Goal: Task Accomplishment & Management: Complete application form

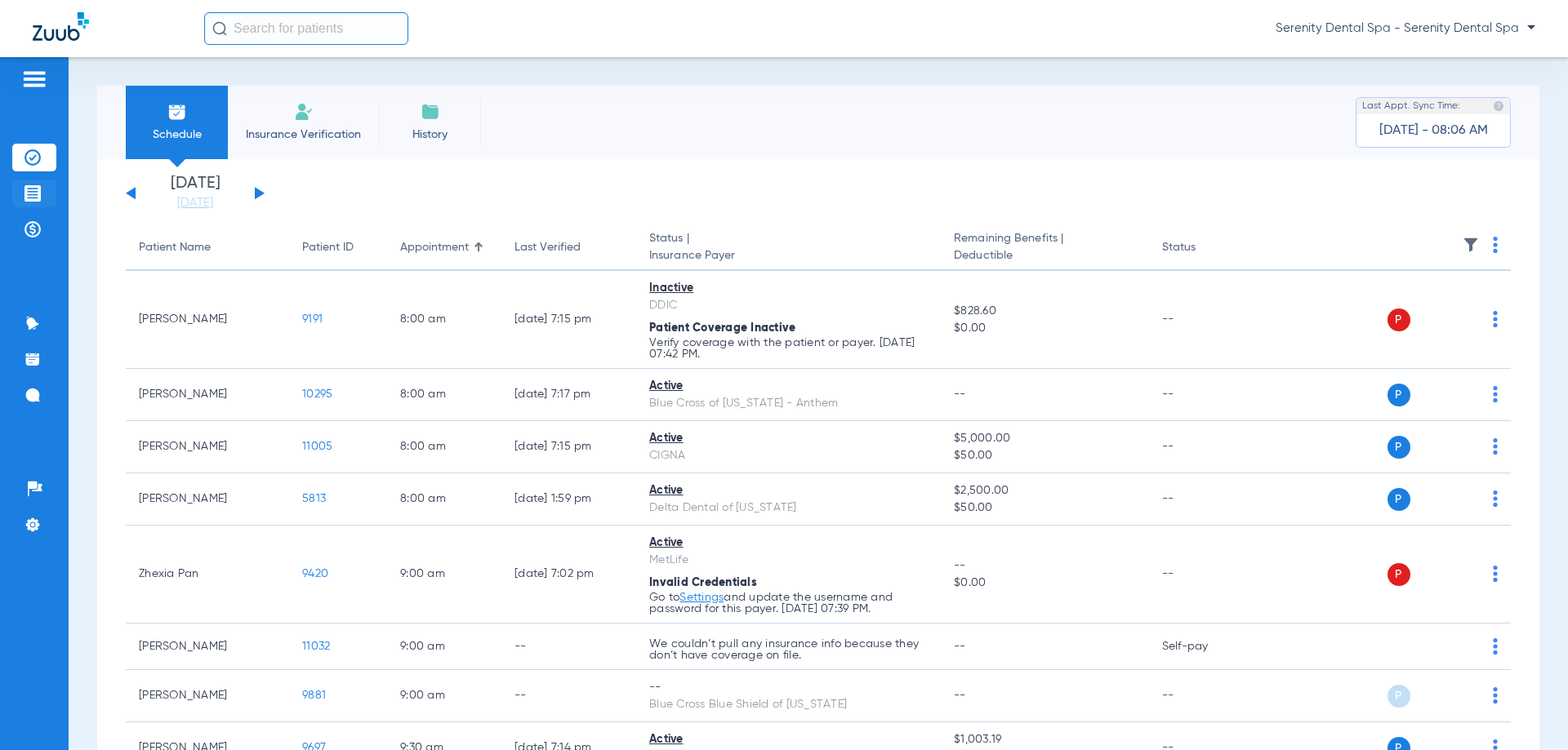
click at [32, 183] on li "Treatment Acceptance" at bounding box center [34, 193] width 44 height 28
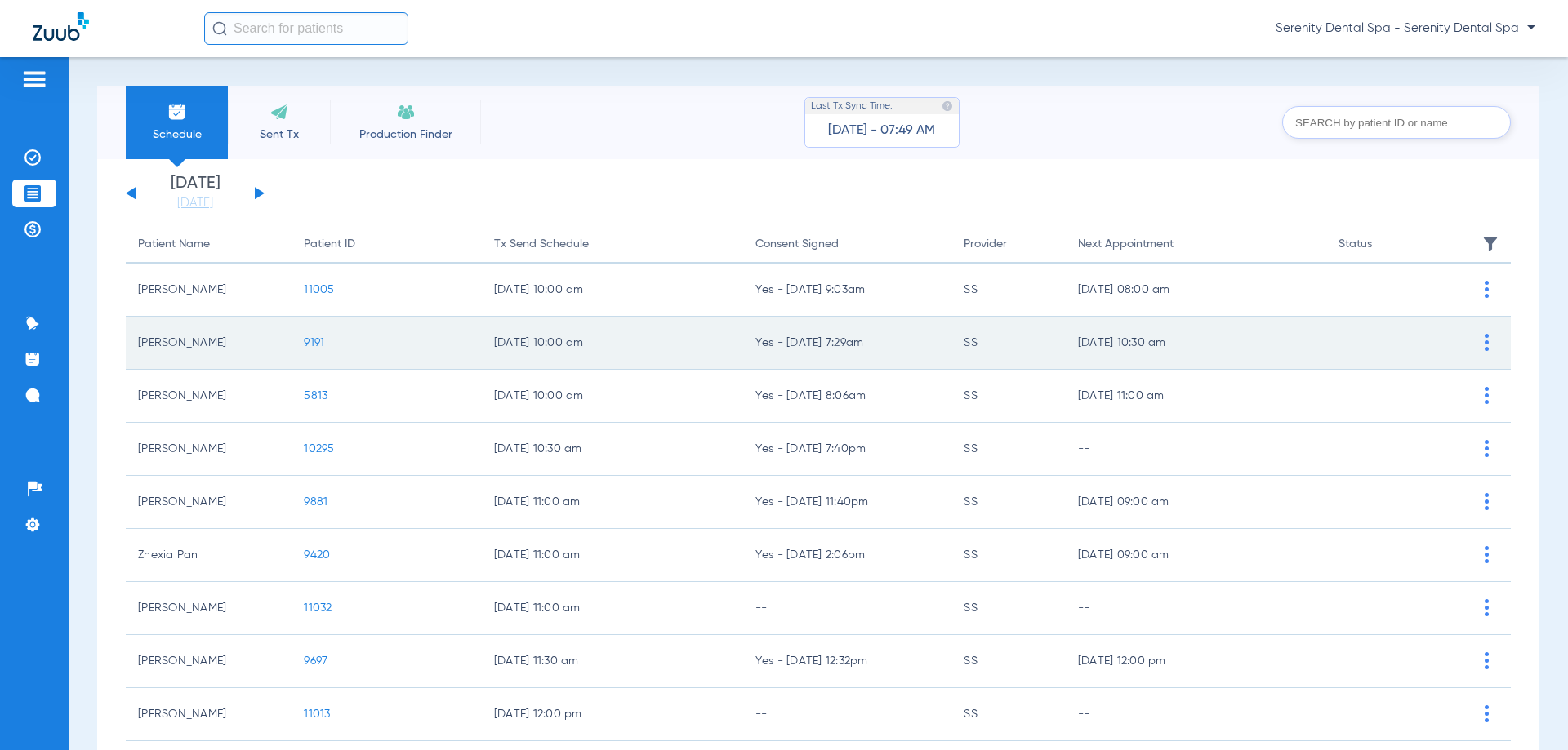
click at [316, 341] on span "9191" at bounding box center [313, 343] width 20 height 11
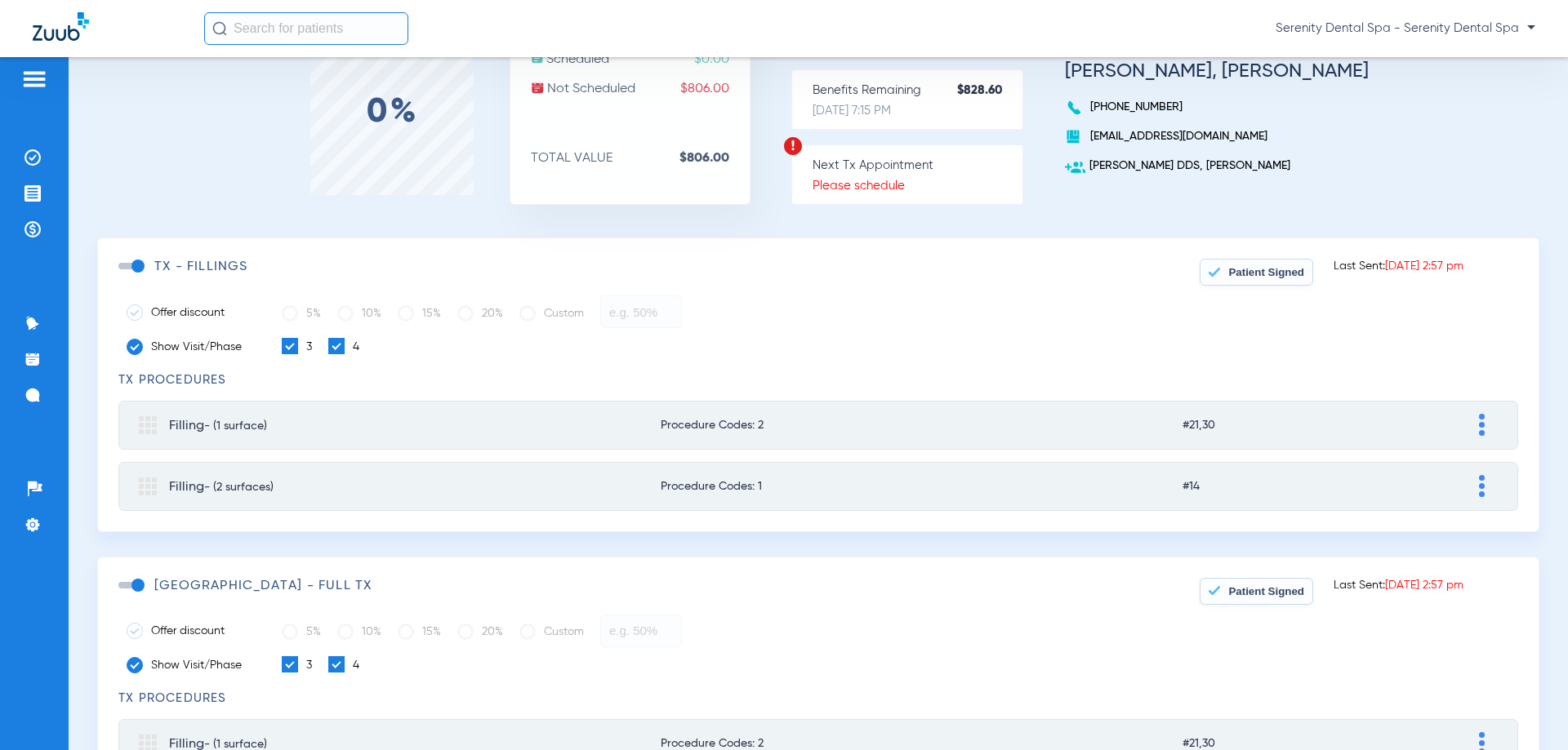
scroll to position [163, 0]
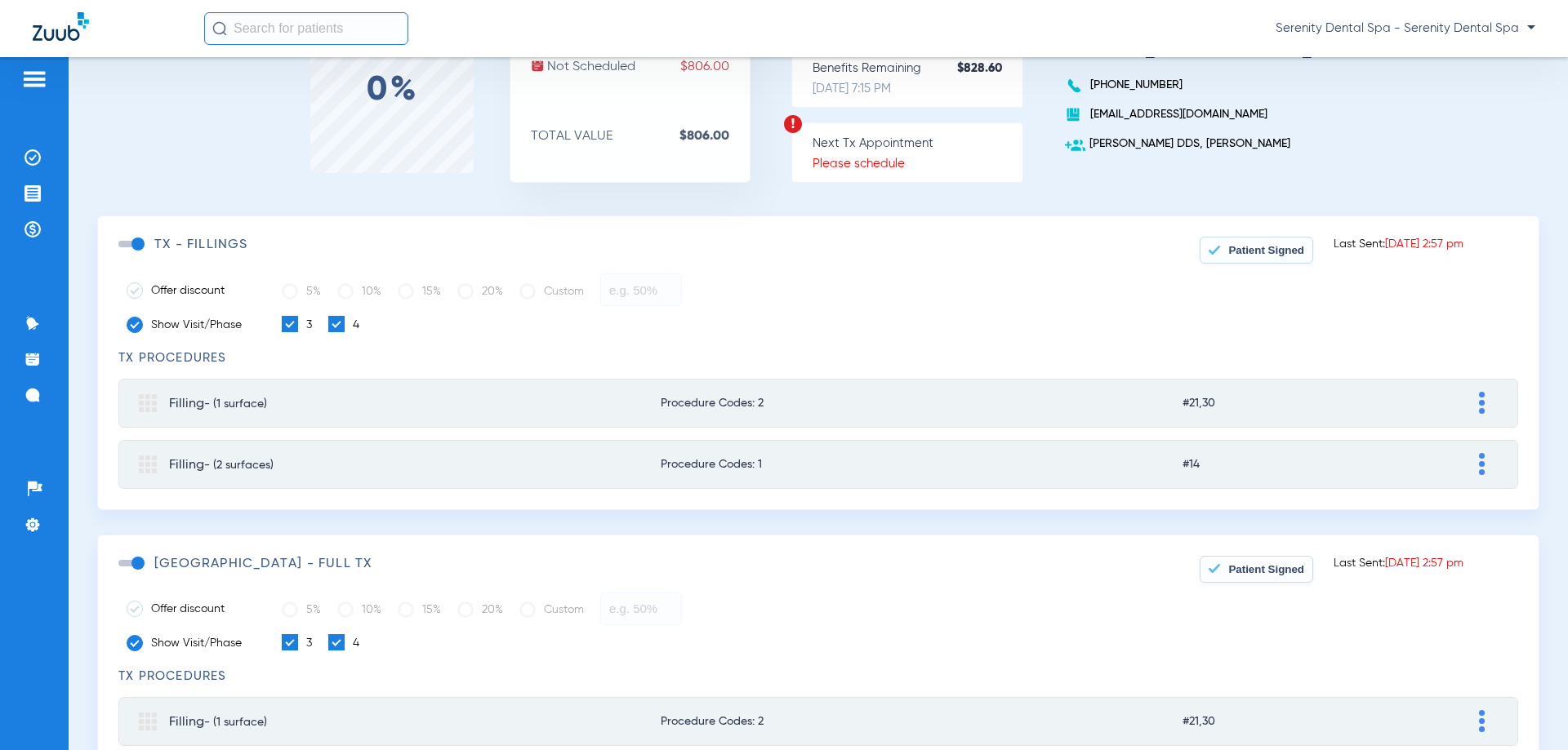
click at [141, 561] on span at bounding box center [131, 563] width 25 height 7
click at [122, 572] on input "checkbox" at bounding box center [122, 572] width 0 height 0
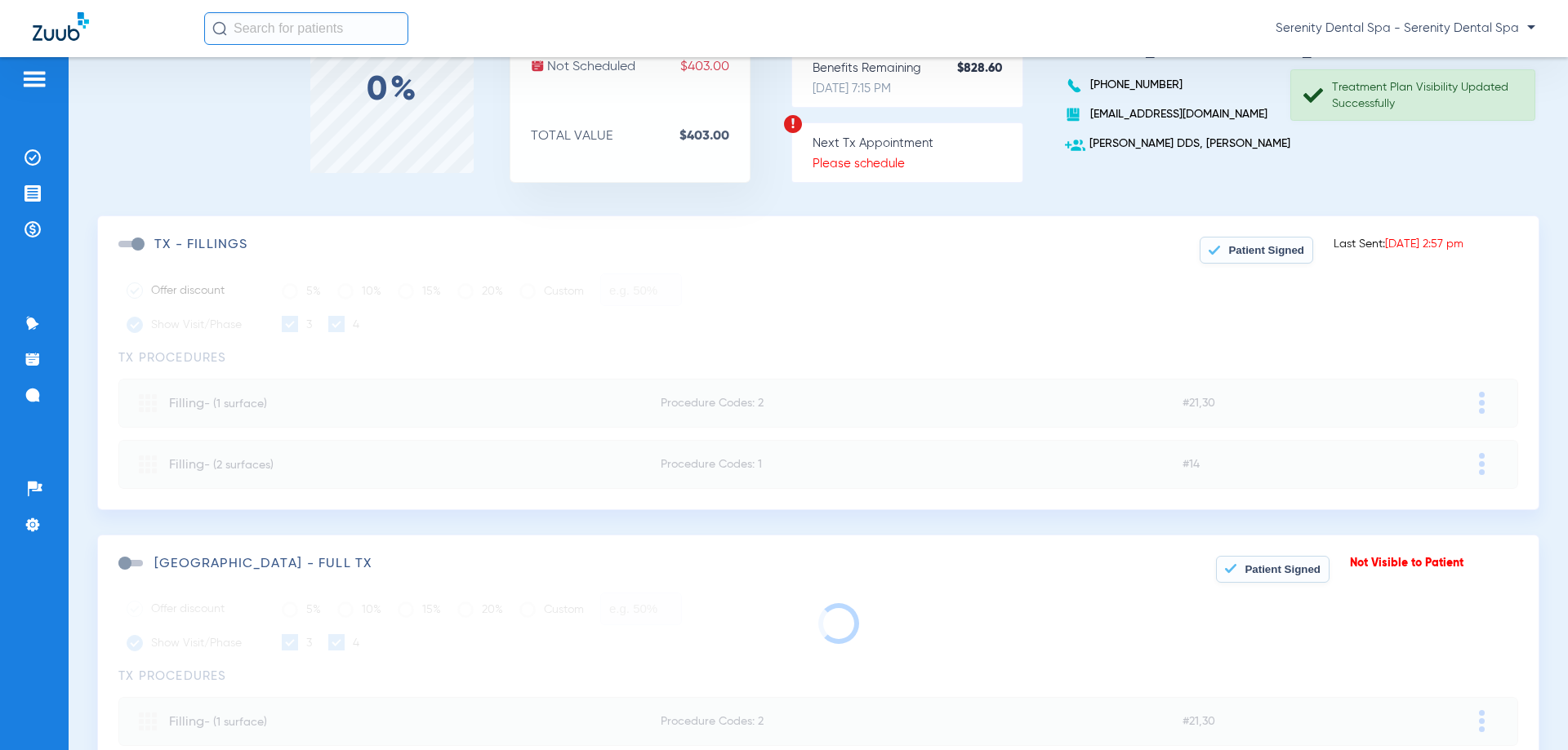
click at [1232, 262] on button "Patient Signed" at bounding box center [1256, 250] width 113 height 27
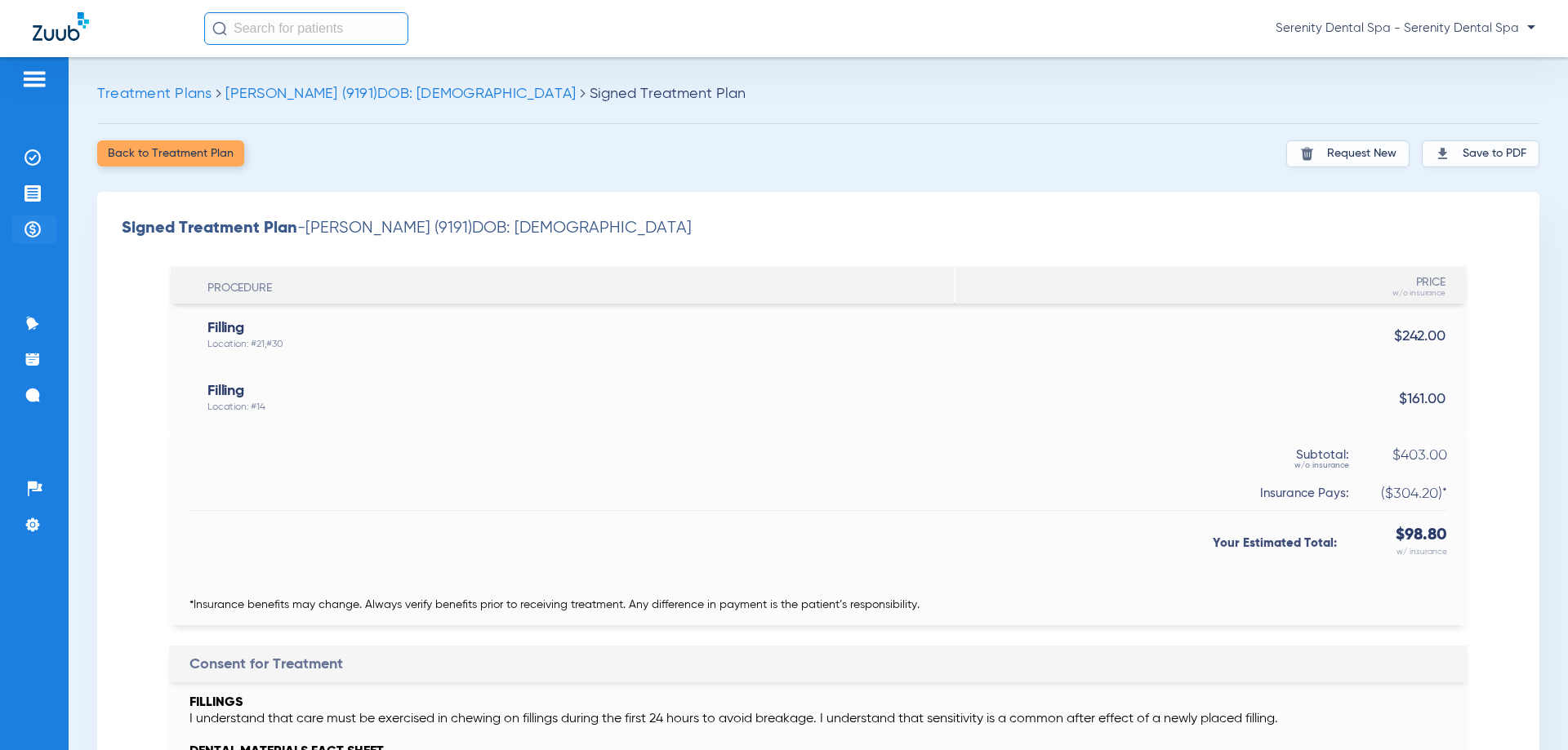
click at [20, 221] on li "Payments & A/R" at bounding box center [34, 229] width 44 height 28
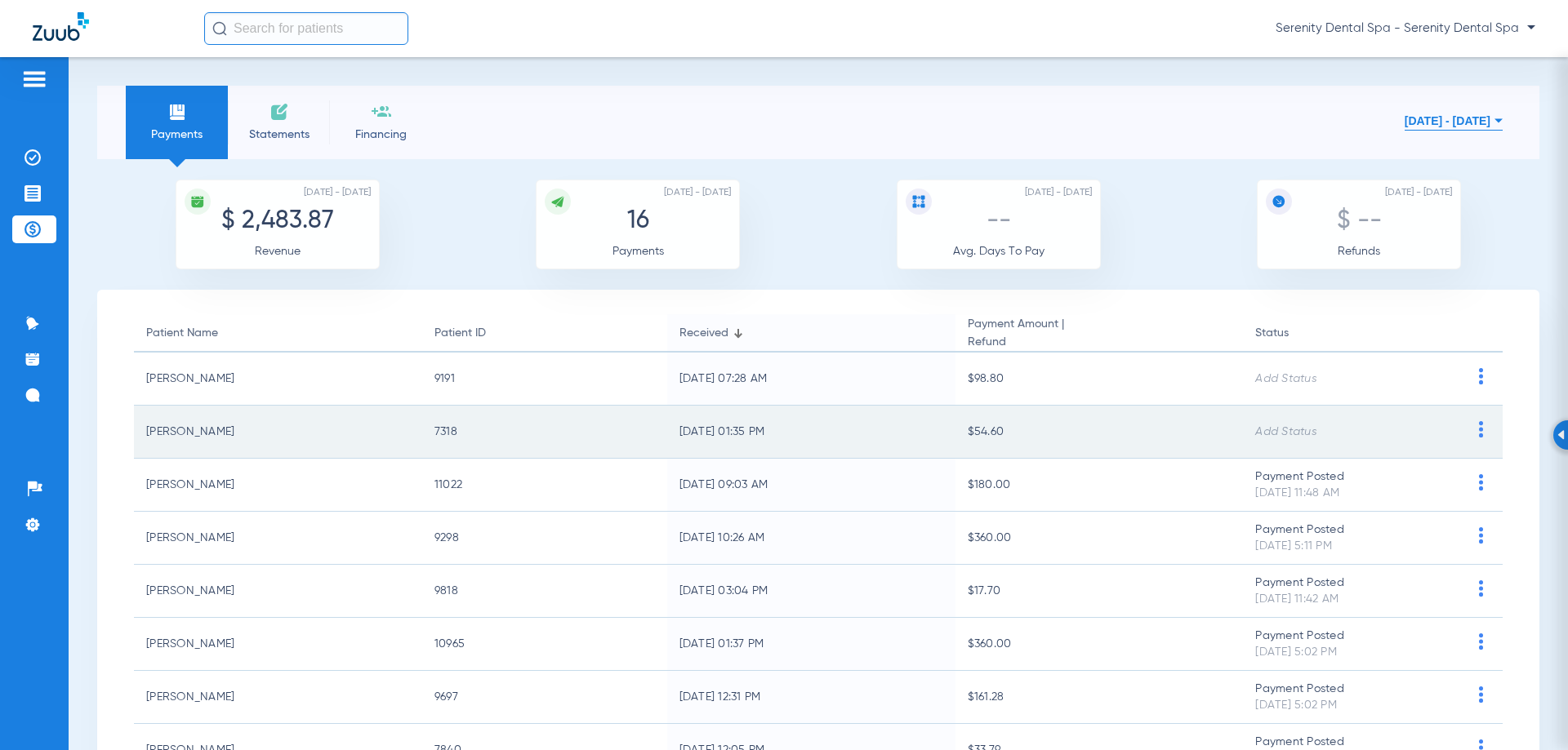
click at [1470, 432] on img at bounding box center [1480, 429] width 20 height 16
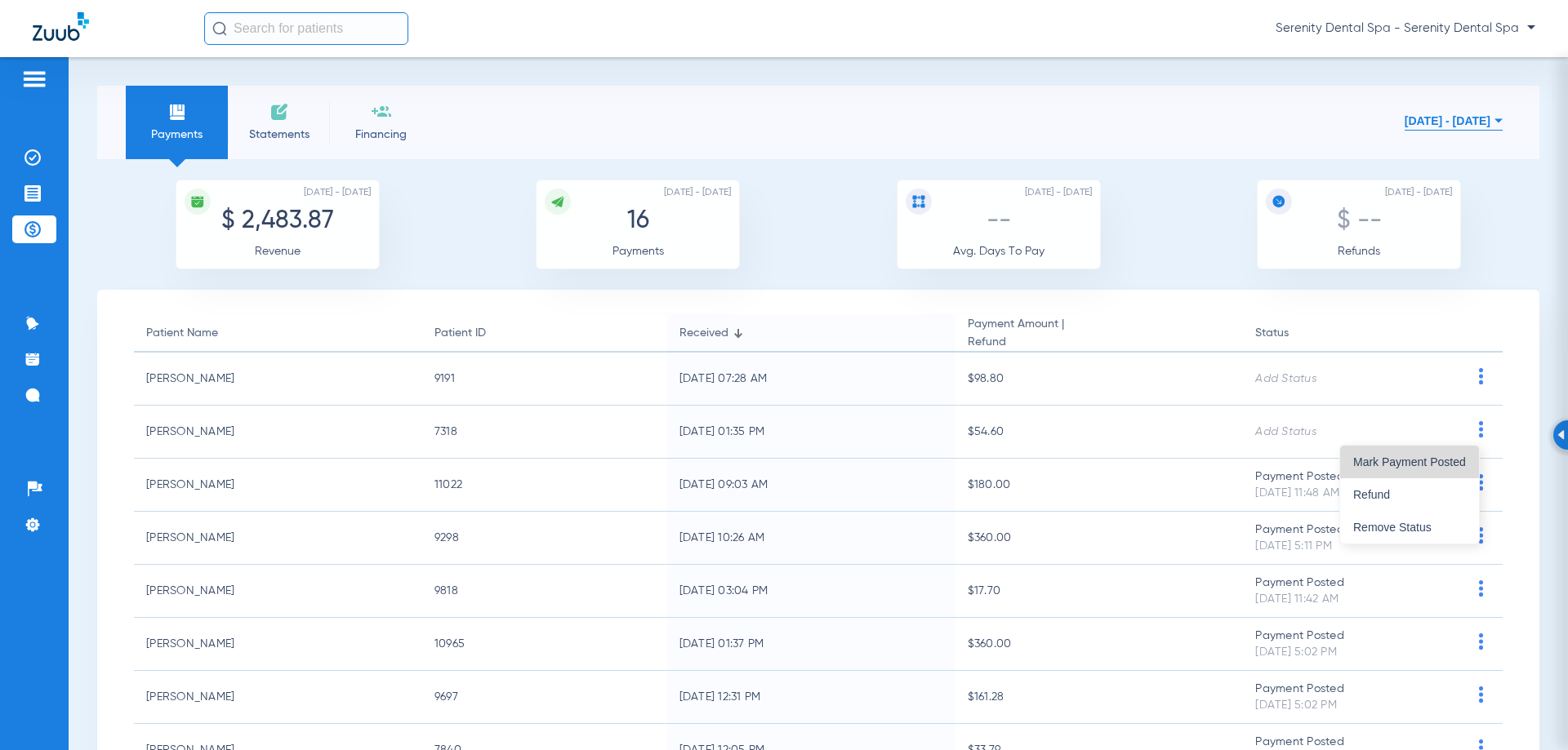
click at [1451, 466] on span "Mark Payment Posted" at bounding box center [1410, 463] width 113 height 11
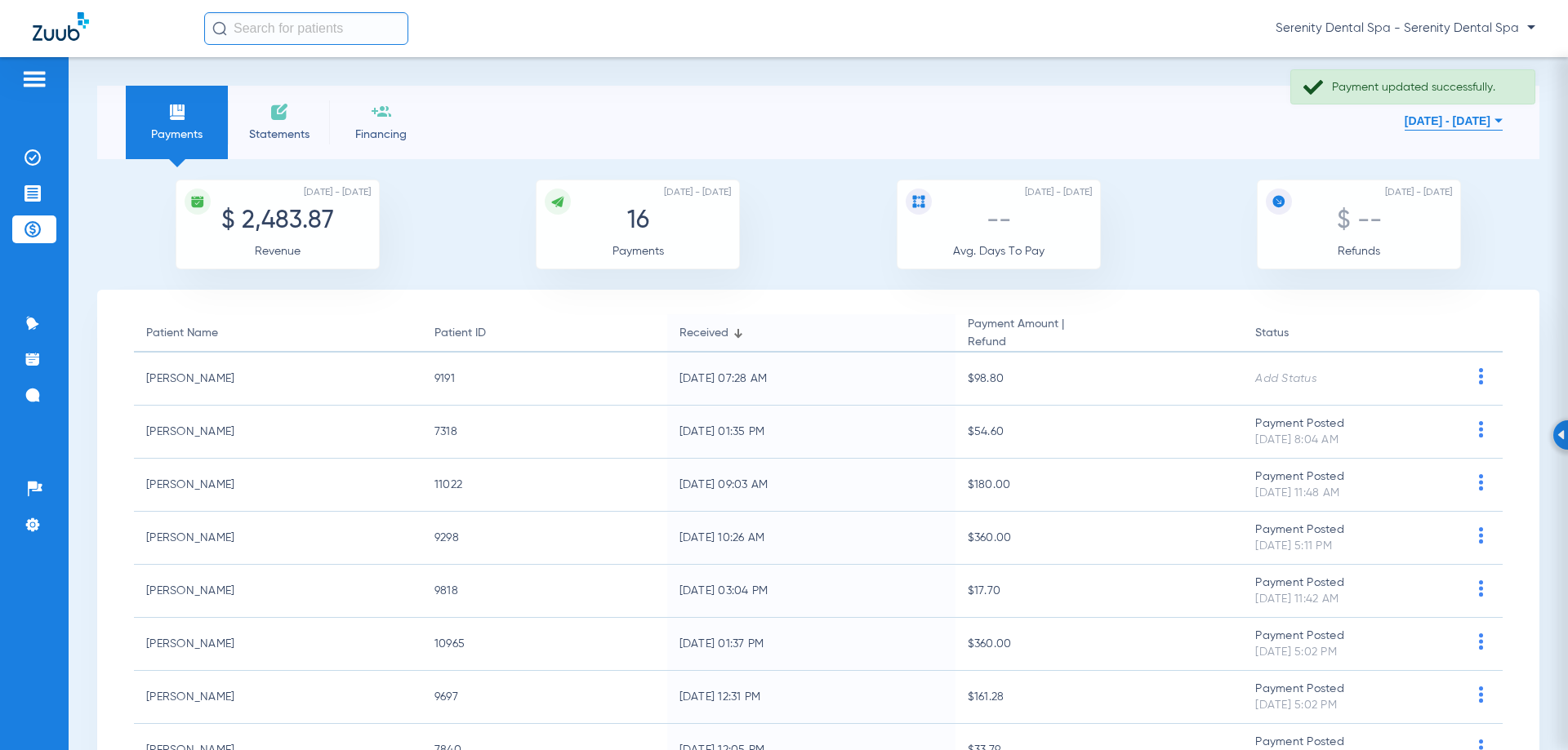
click at [0, 188] on div "Patients Insurance Verification Treatment Acceptance Payments & A/R Communicati…" at bounding box center [34, 432] width 69 height 750
drag, startPoint x: 25, startPoint y: 193, endPoint x: 41, endPoint y: 204, distance: 19.4
click at [25, 193] on img at bounding box center [33, 193] width 16 height 16
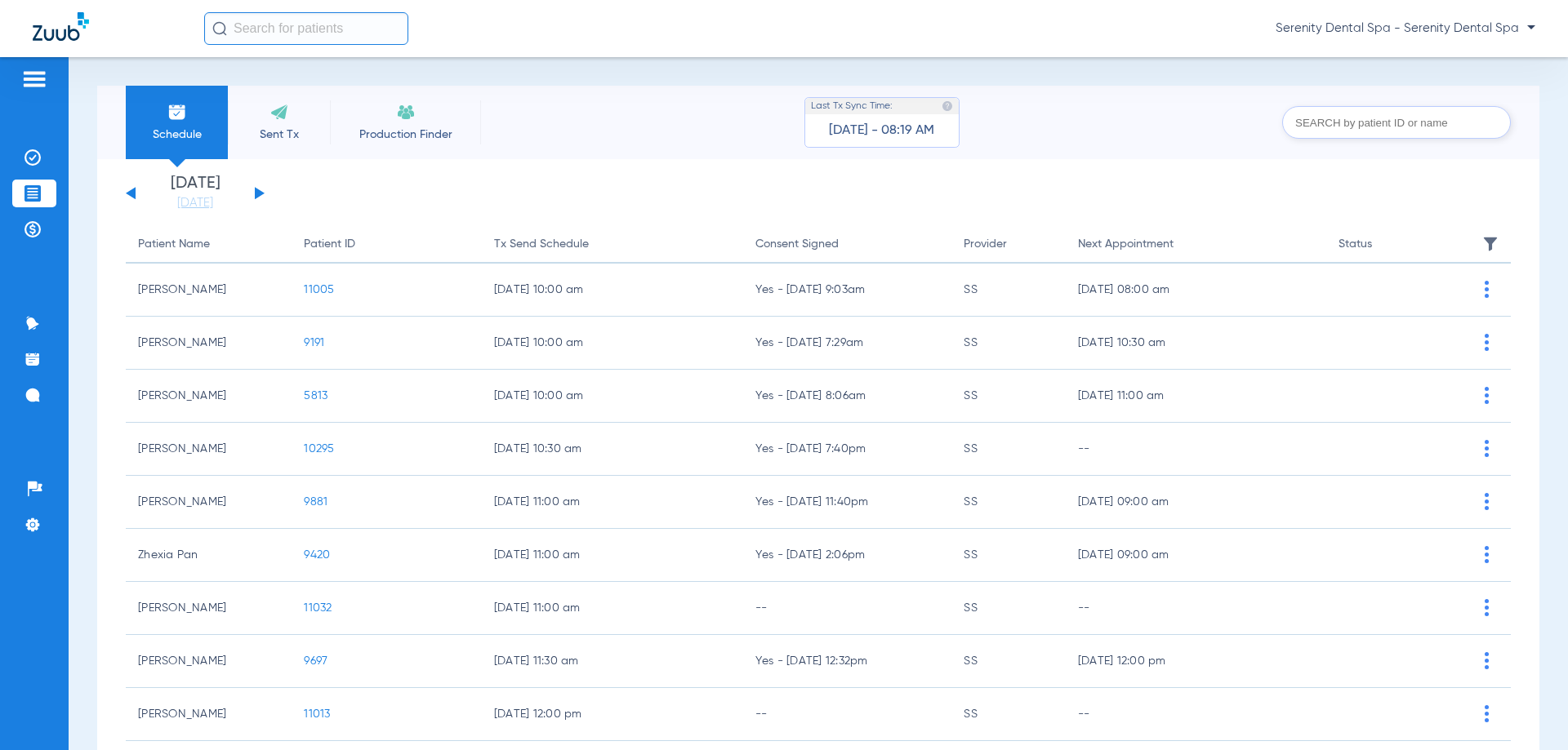
click at [310, 285] on span "11005" at bounding box center [319, 290] width 31 height 11
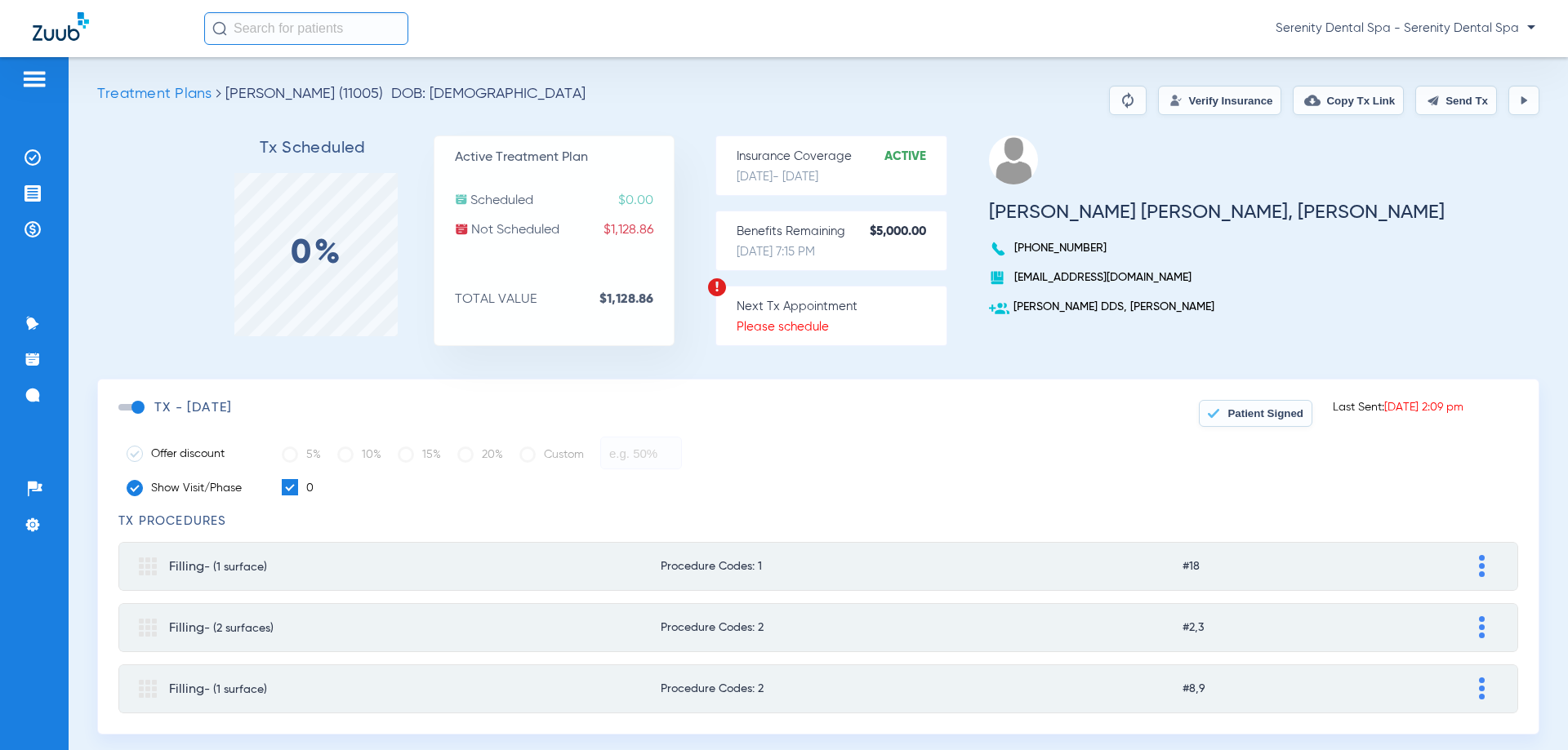
click at [1254, 417] on span "Patient Signed" at bounding box center [1264, 413] width 76 height 12
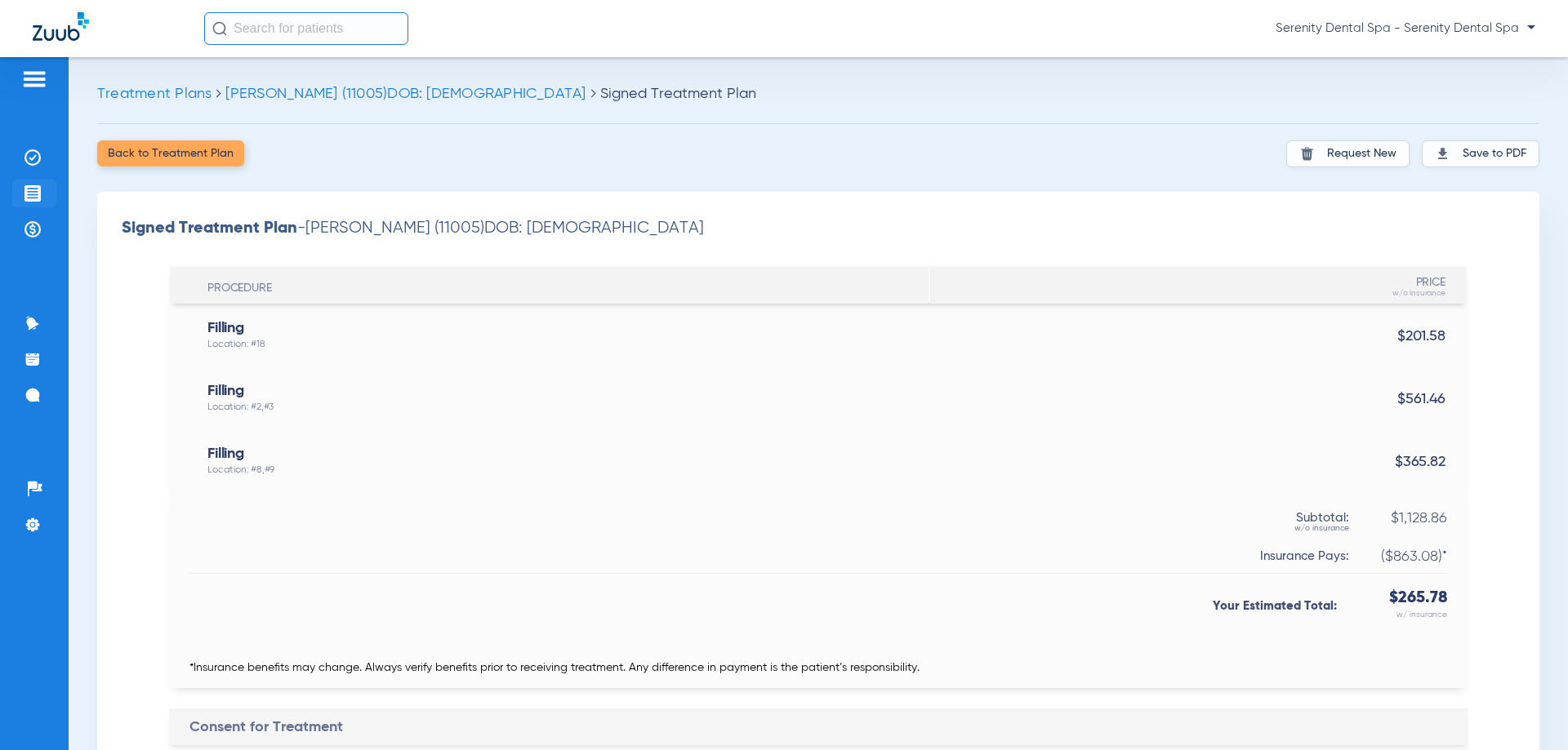
click at [36, 183] on li "Treatment Acceptance" at bounding box center [34, 193] width 44 height 28
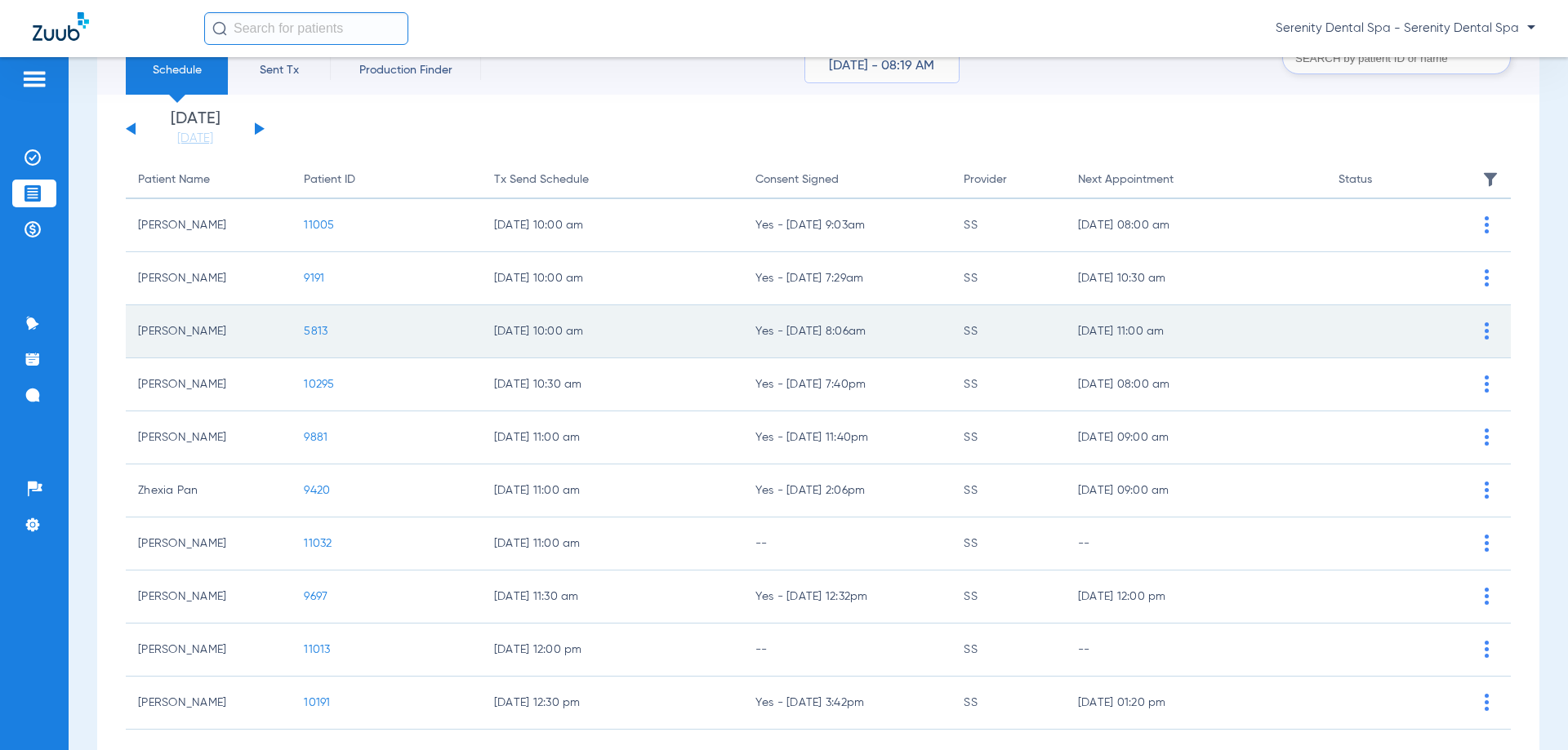
scroll to position [163, 0]
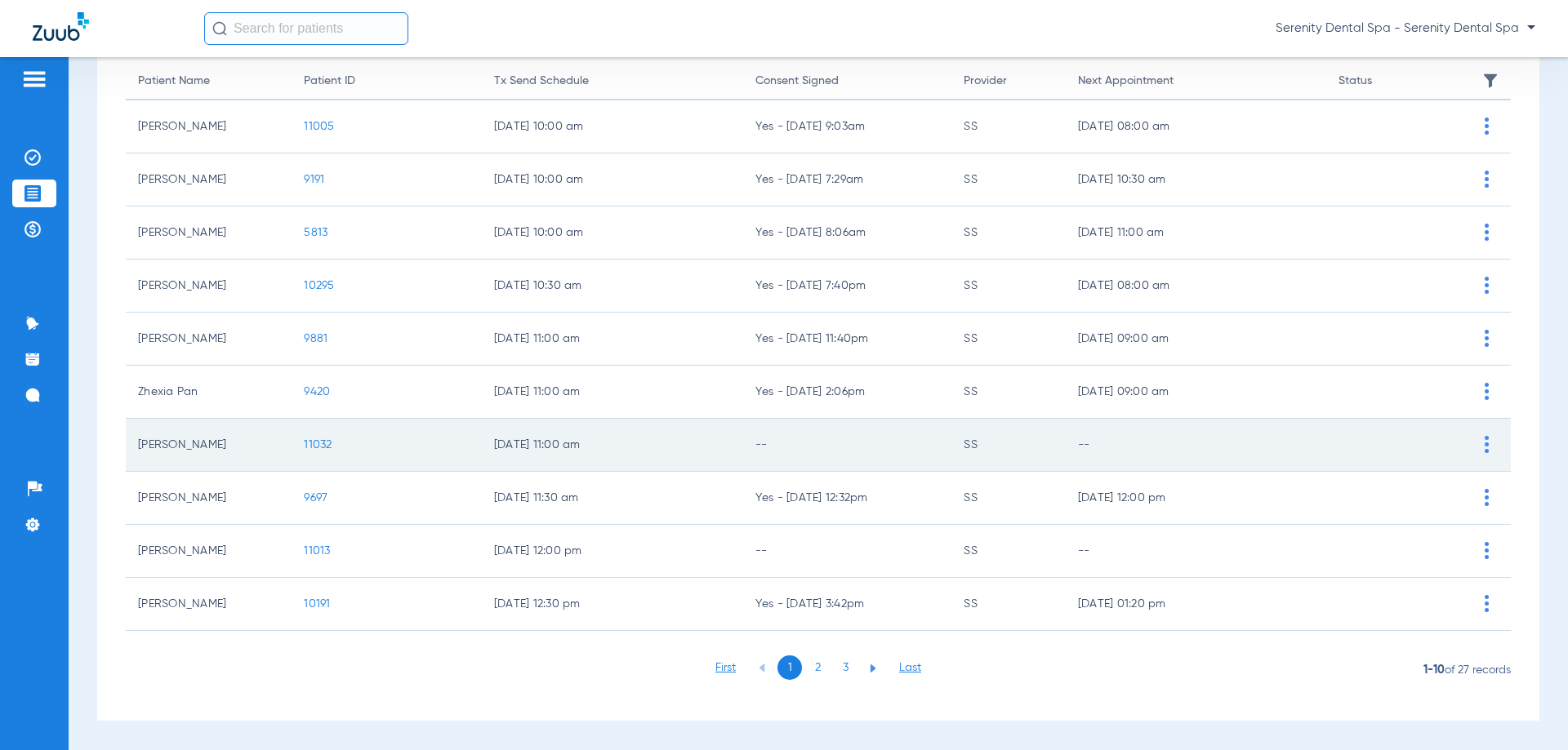
click at [315, 443] on span "11032" at bounding box center [317, 445] width 28 height 11
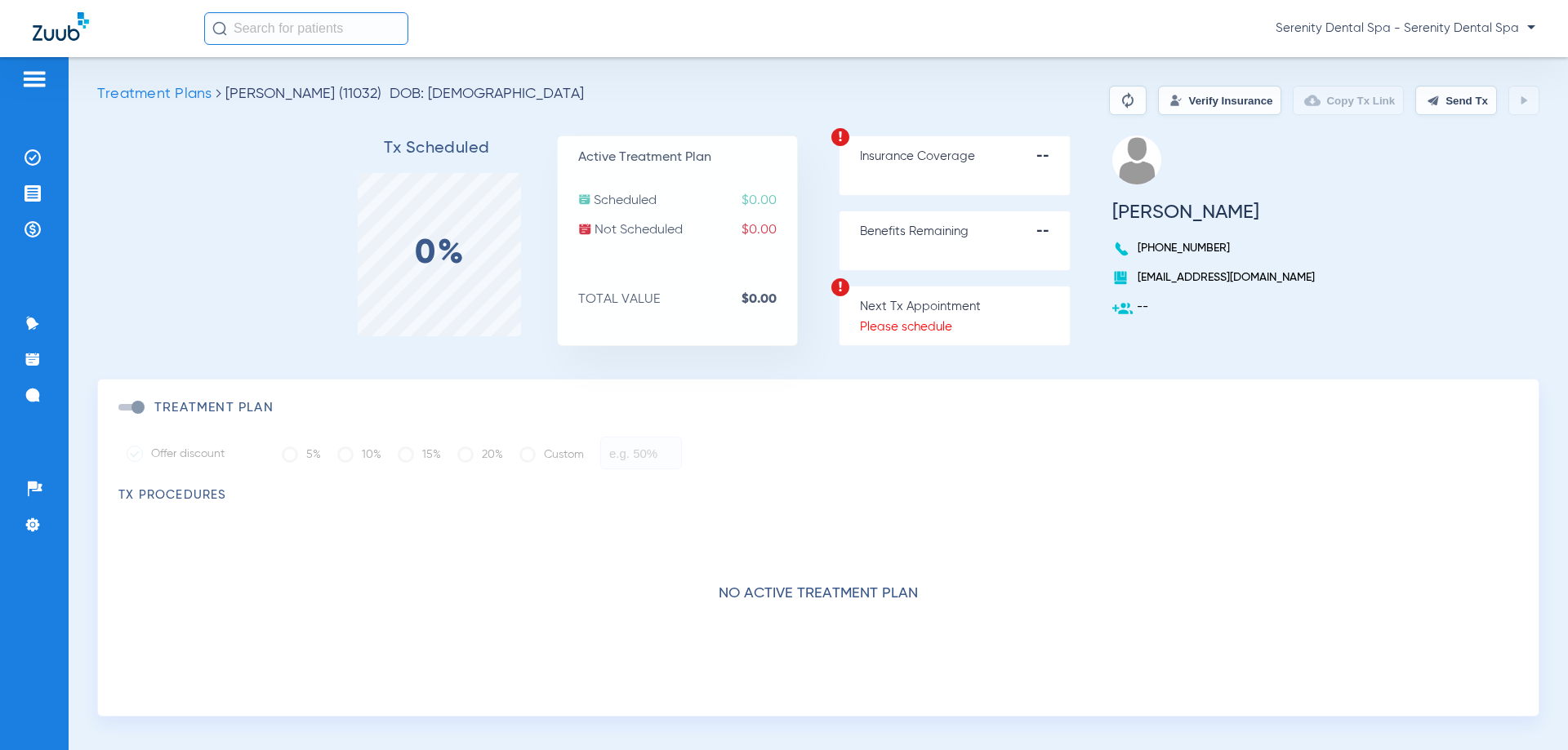
click at [1176, 97] on button "Verify Insurance" at bounding box center [1219, 101] width 124 height 30
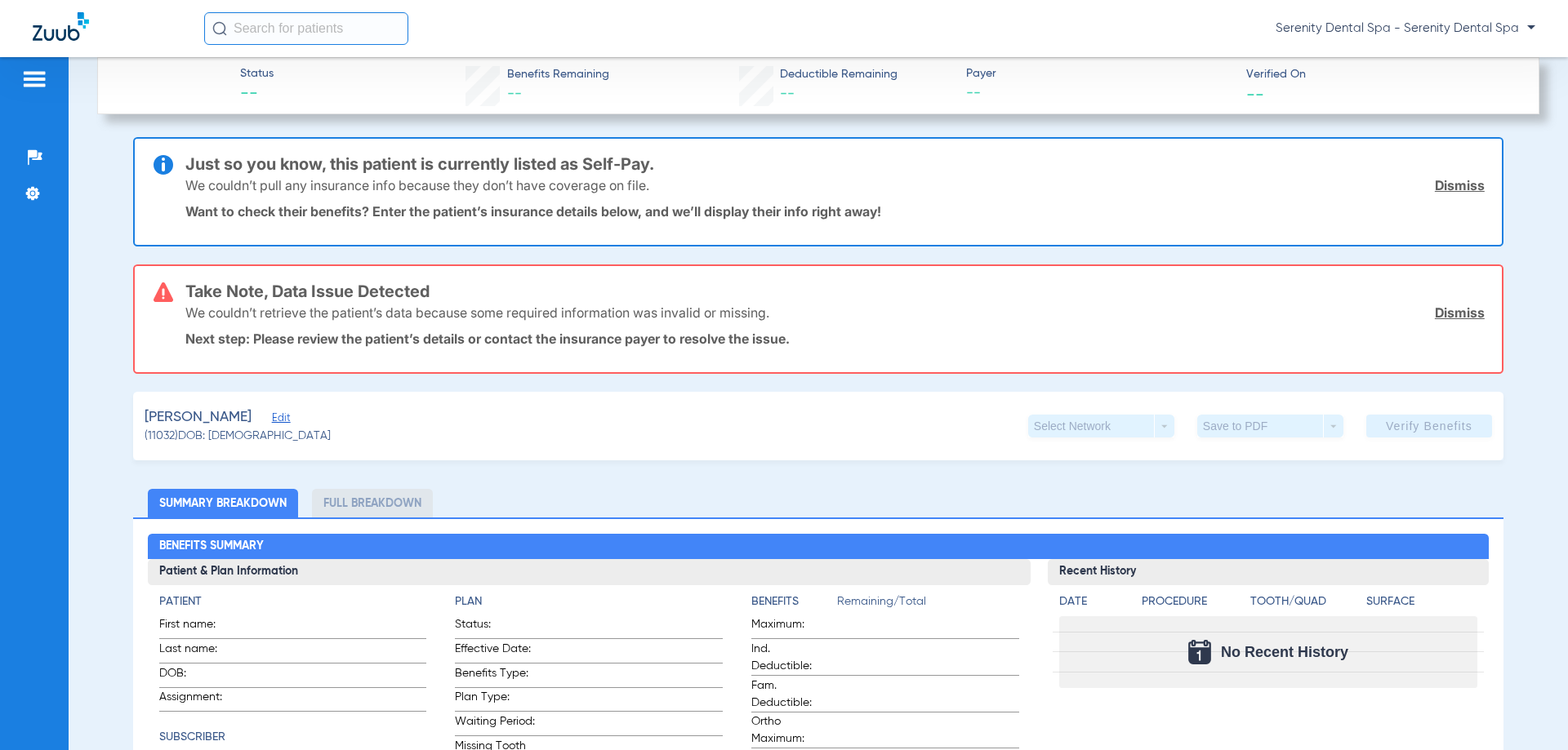
type input "[PERSON_NAME]"
type input "[DATE]"
click at [274, 420] on span "Edit" at bounding box center [279, 420] width 14 height 15
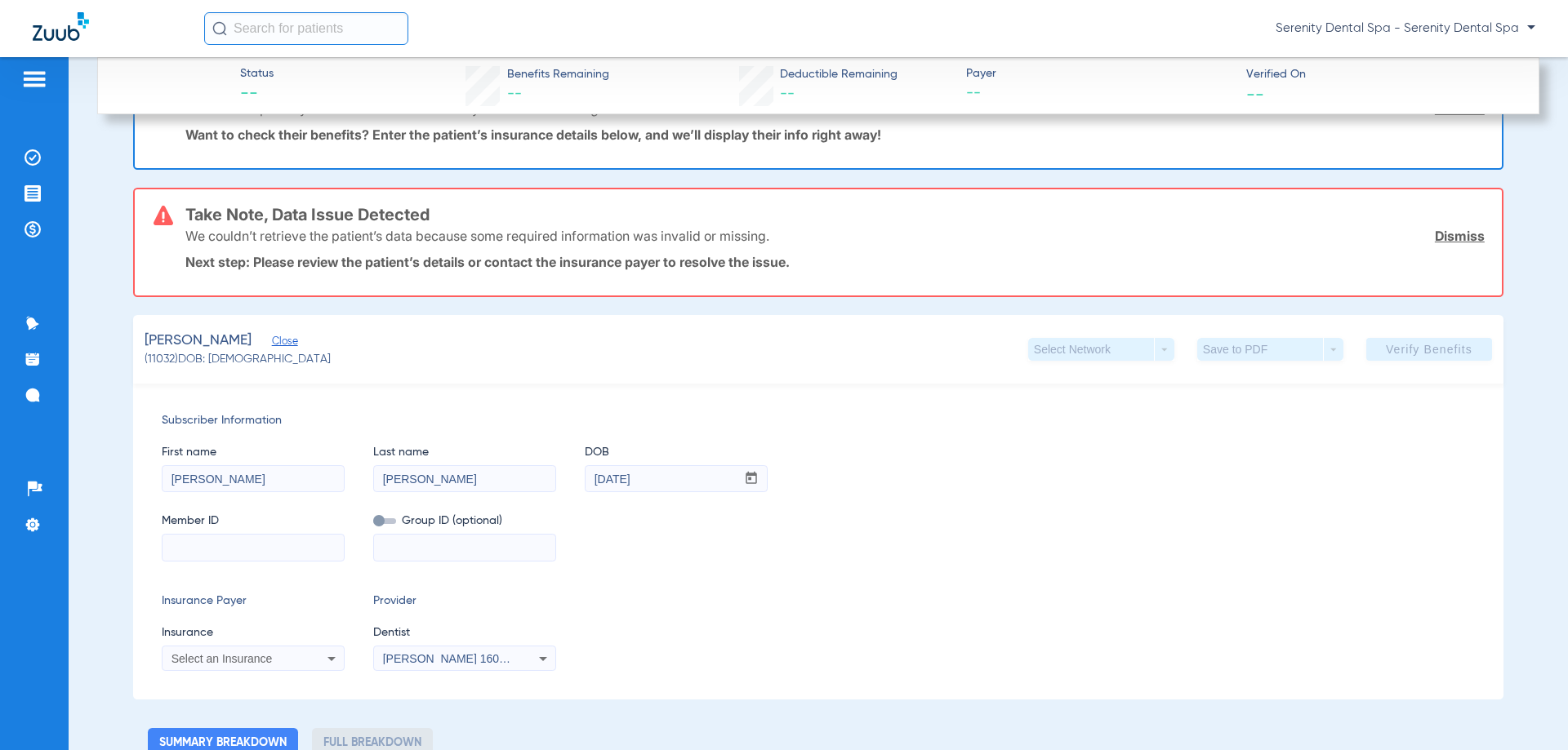
scroll to position [245, 0]
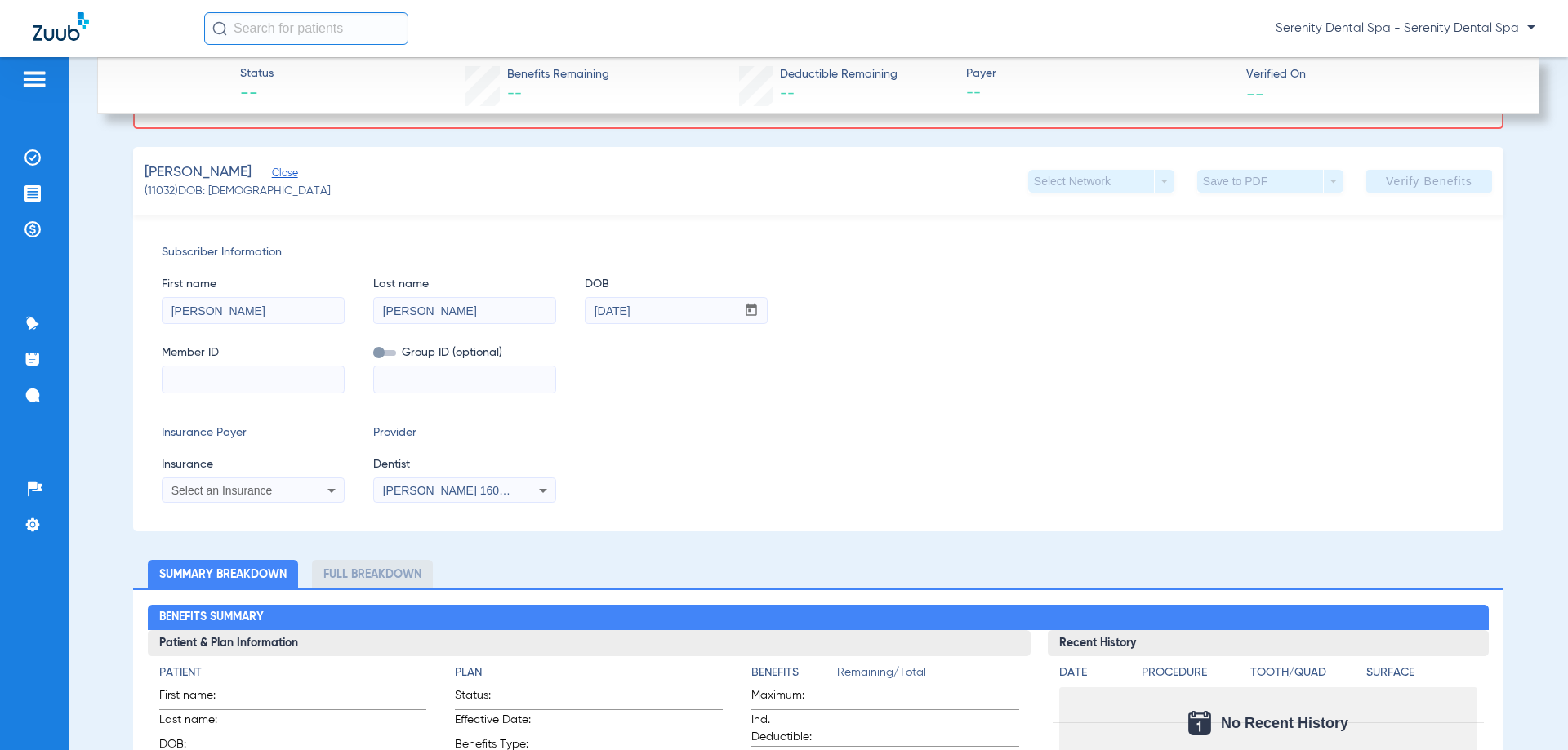
click at [285, 499] on div "Select an Insurance" at bounding box center [253, 490] width 181 height 19
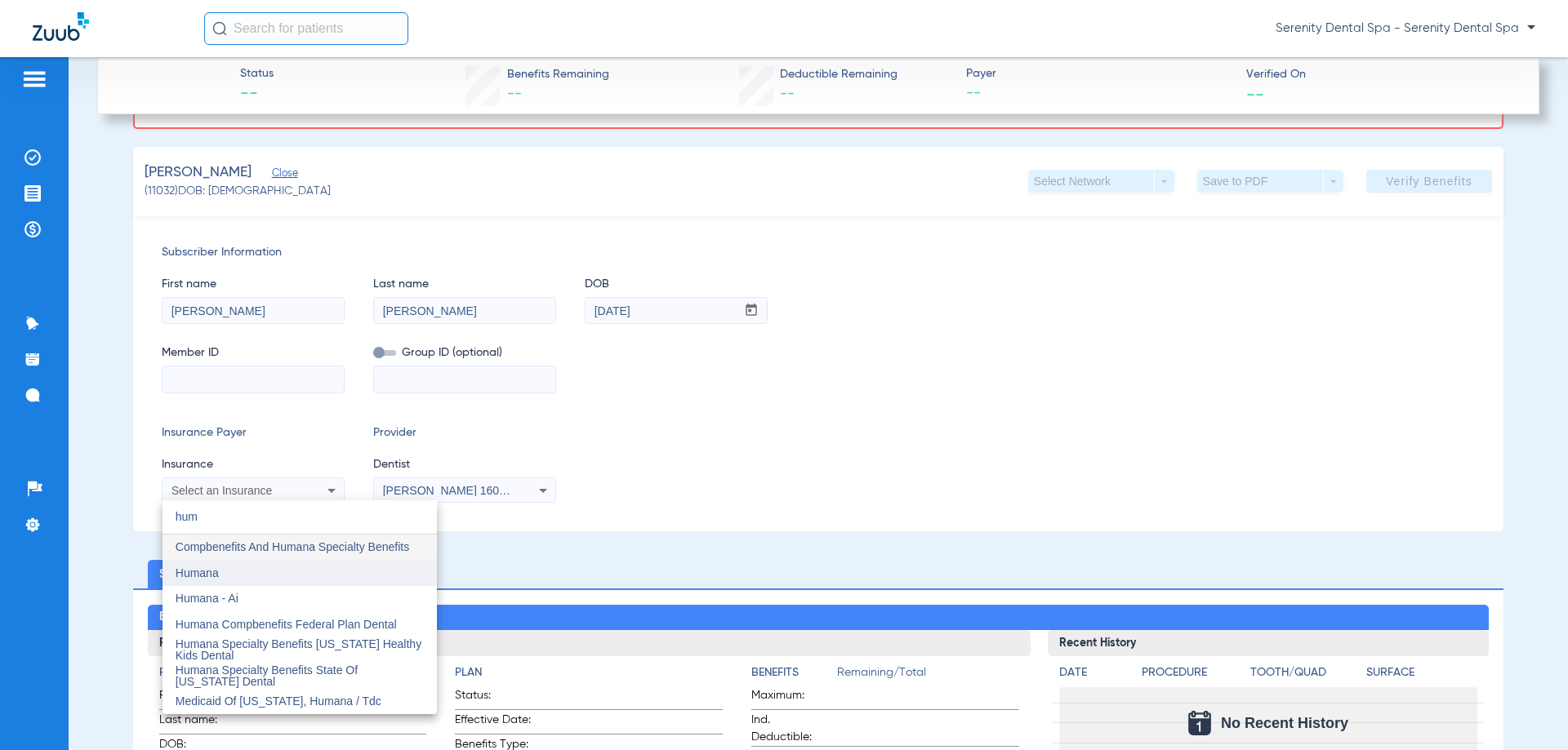
type input "hum"
click at [318, 573] on mat-option "Humana" at bounding box center [300, 573] width 274 height 26
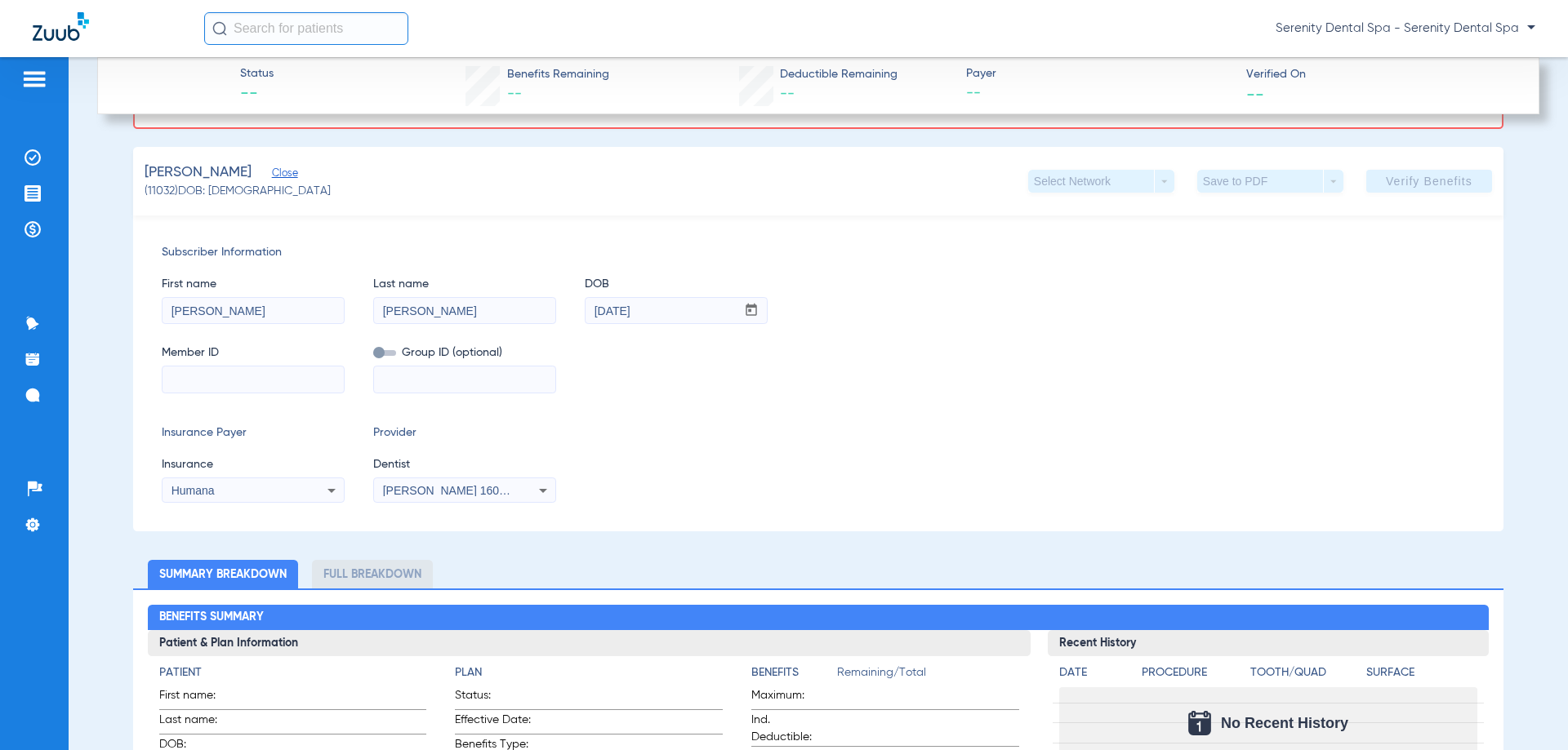
click at [239, 376] on input at bounding box center [253, 379] width 181 height 26
paste input "602393986"
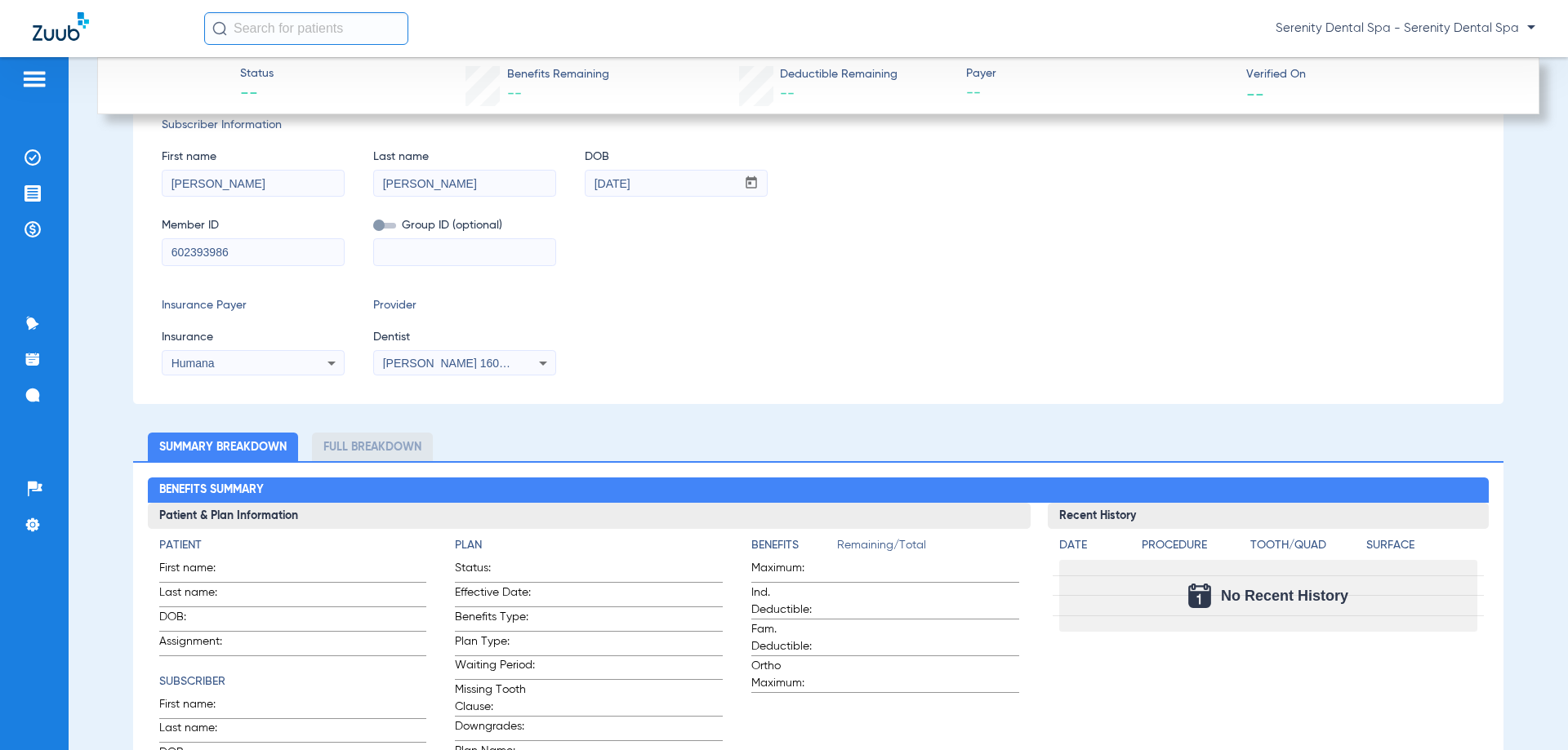
scroll to position [118, 0]
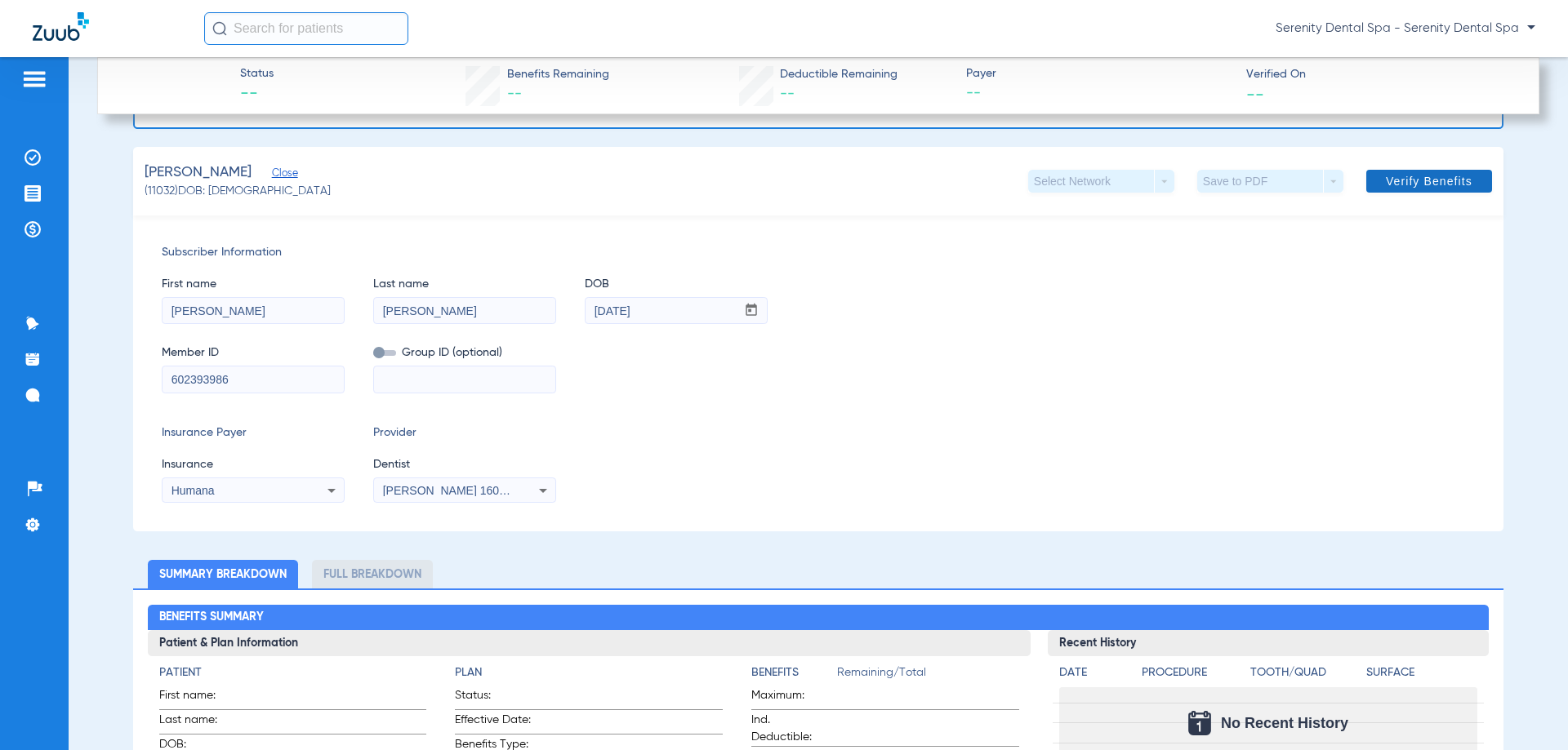
type input "602393986"
click at [1415, 180] on span "Verify Benefits" at bounding box center [1429, 181] width 86 height 13
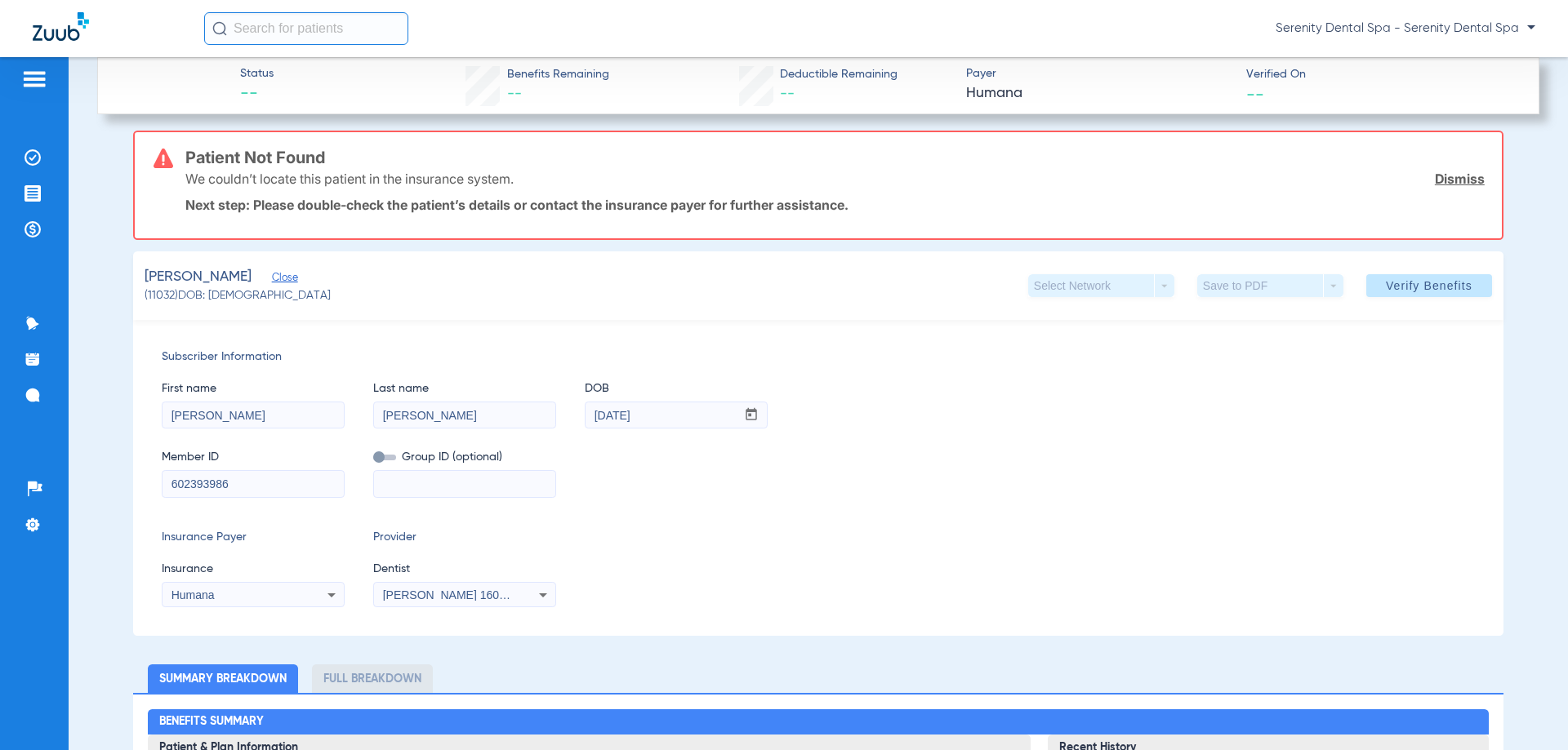
scroll to position [163, 0]
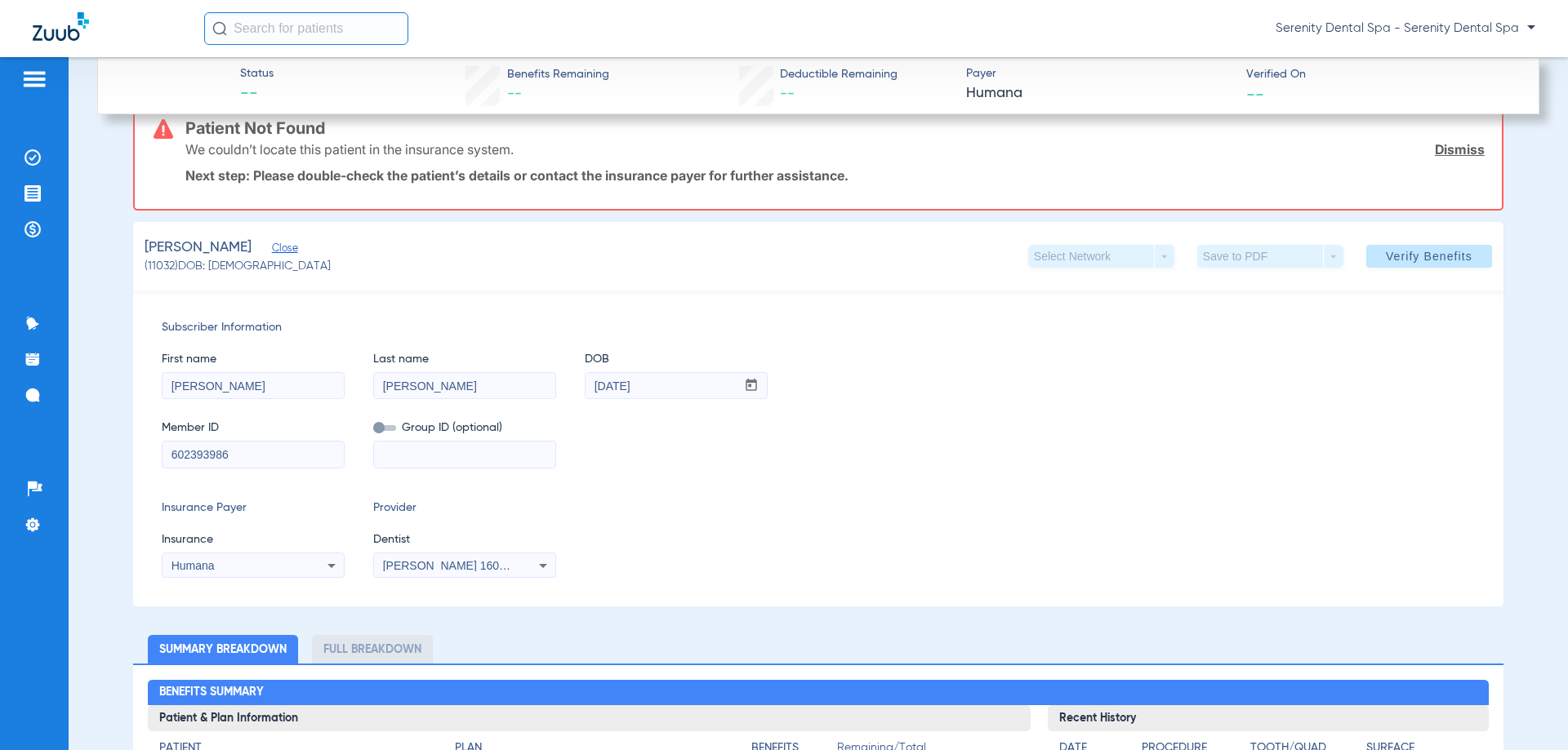
click at [335, 564] on icon at bounding box center [331, 566] width 19 height 19
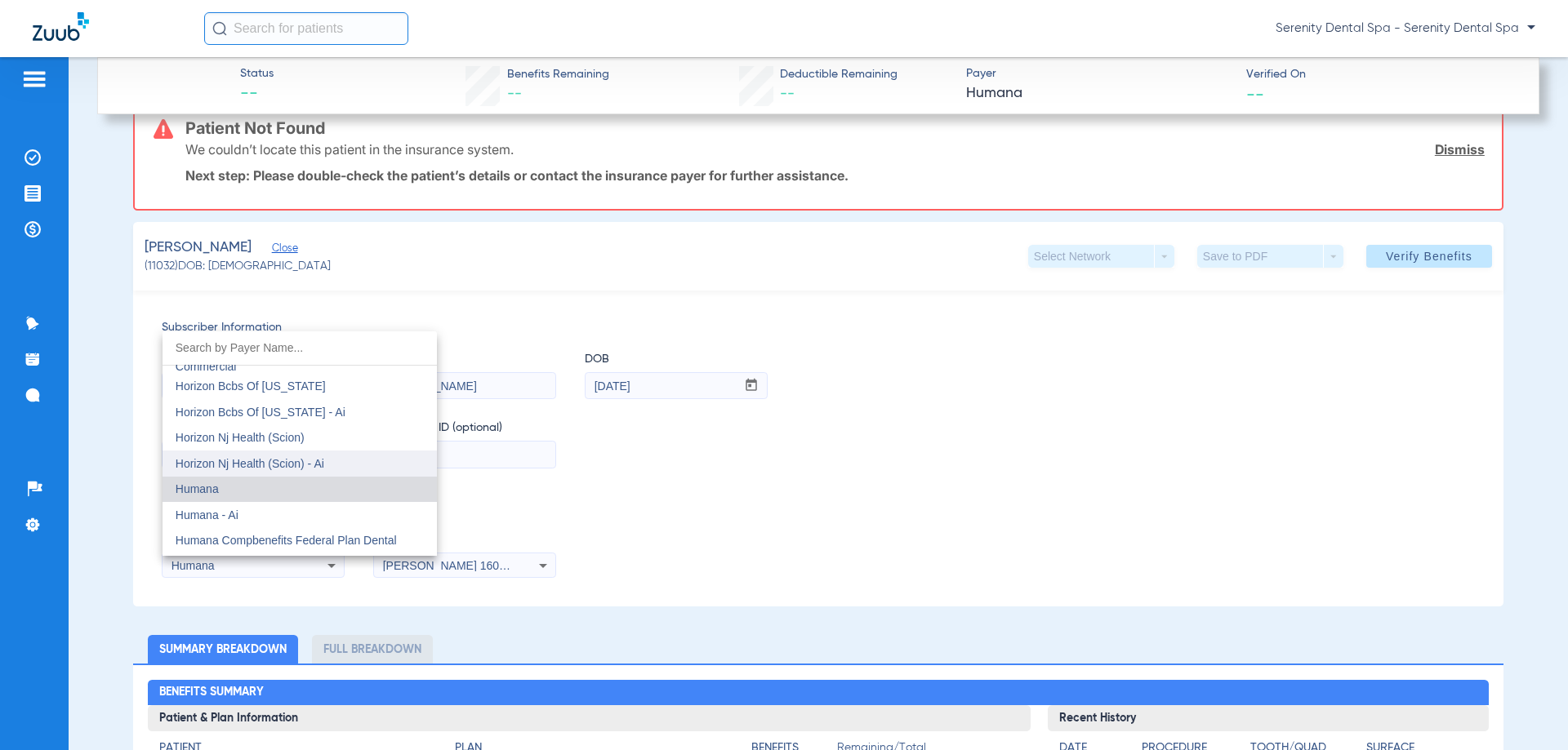
scroll to position [5936, 0]
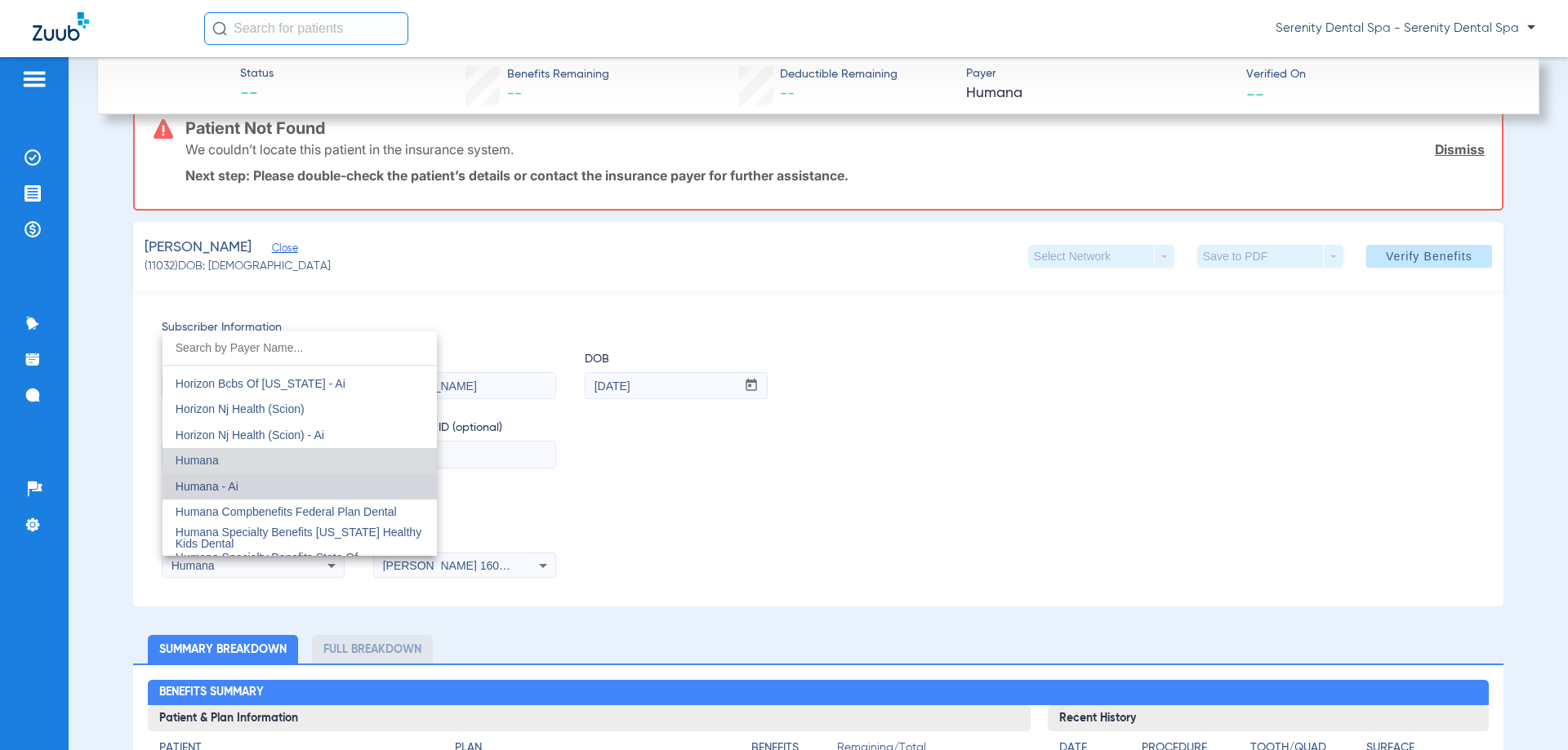
click at [330, 488] on mat-option "Humana - Ai" at bounding box center [300, 486] width 274 height 26
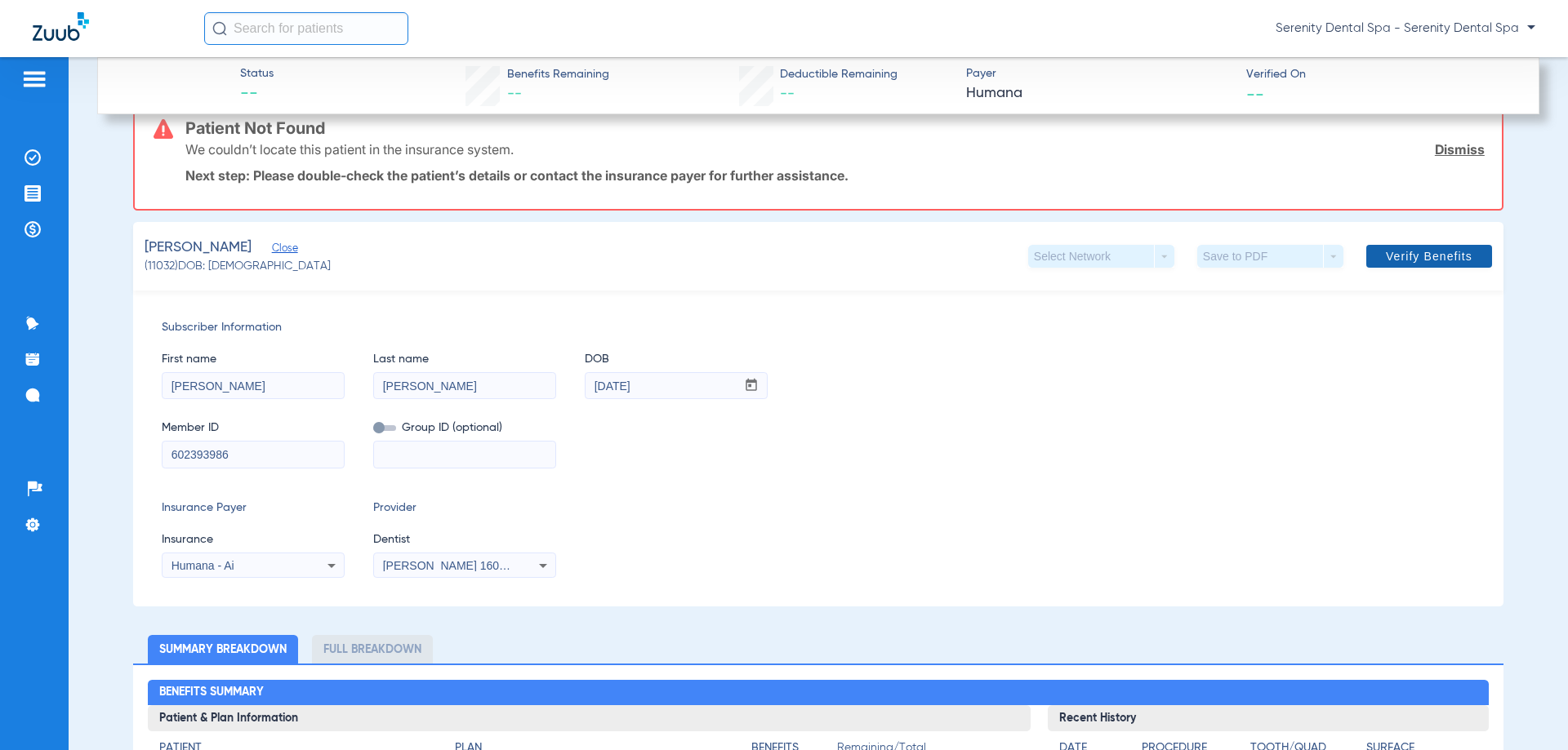
click at [1378, 242] on span at bounding box center [1428, 256] width 125 height 39
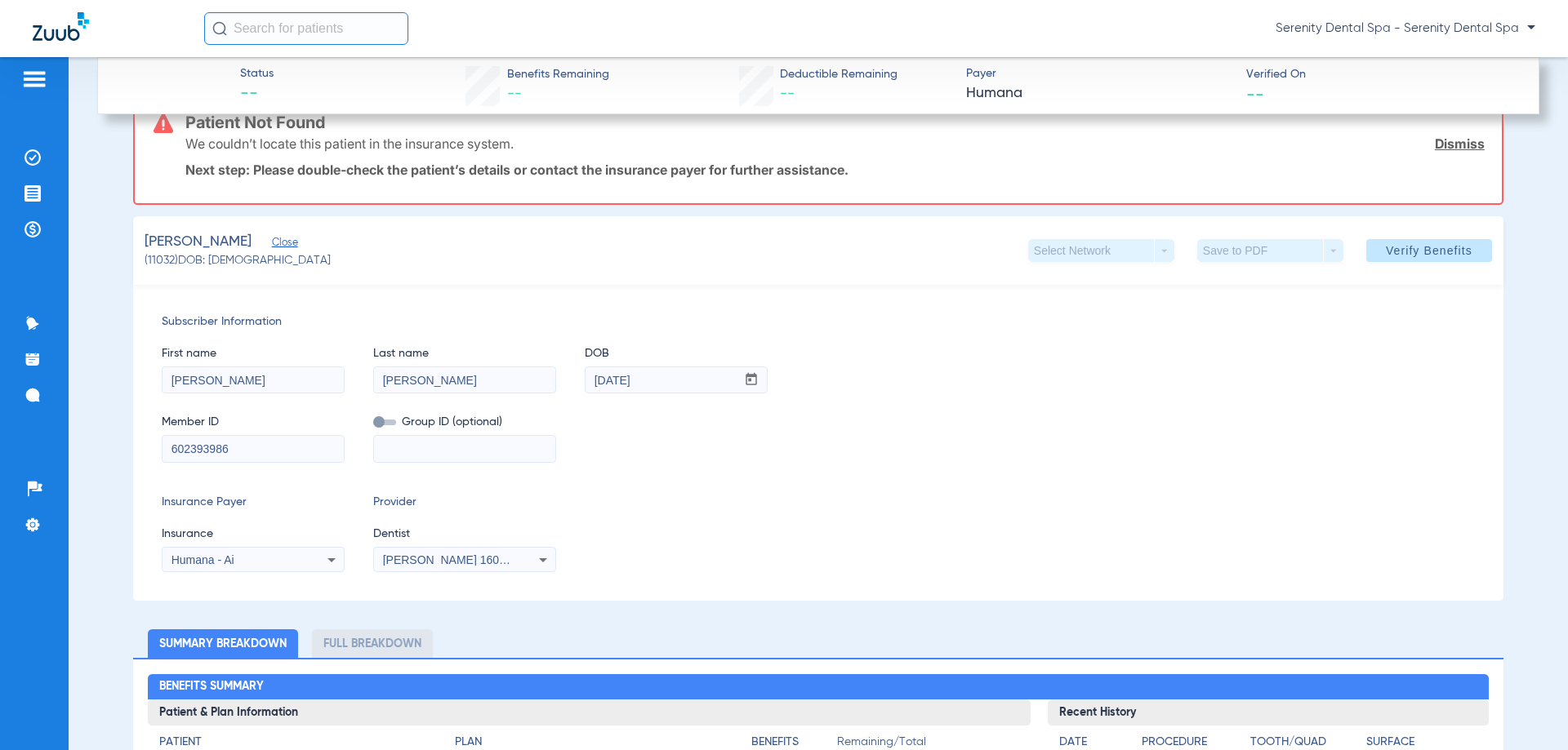
scroll to position [327, 0]
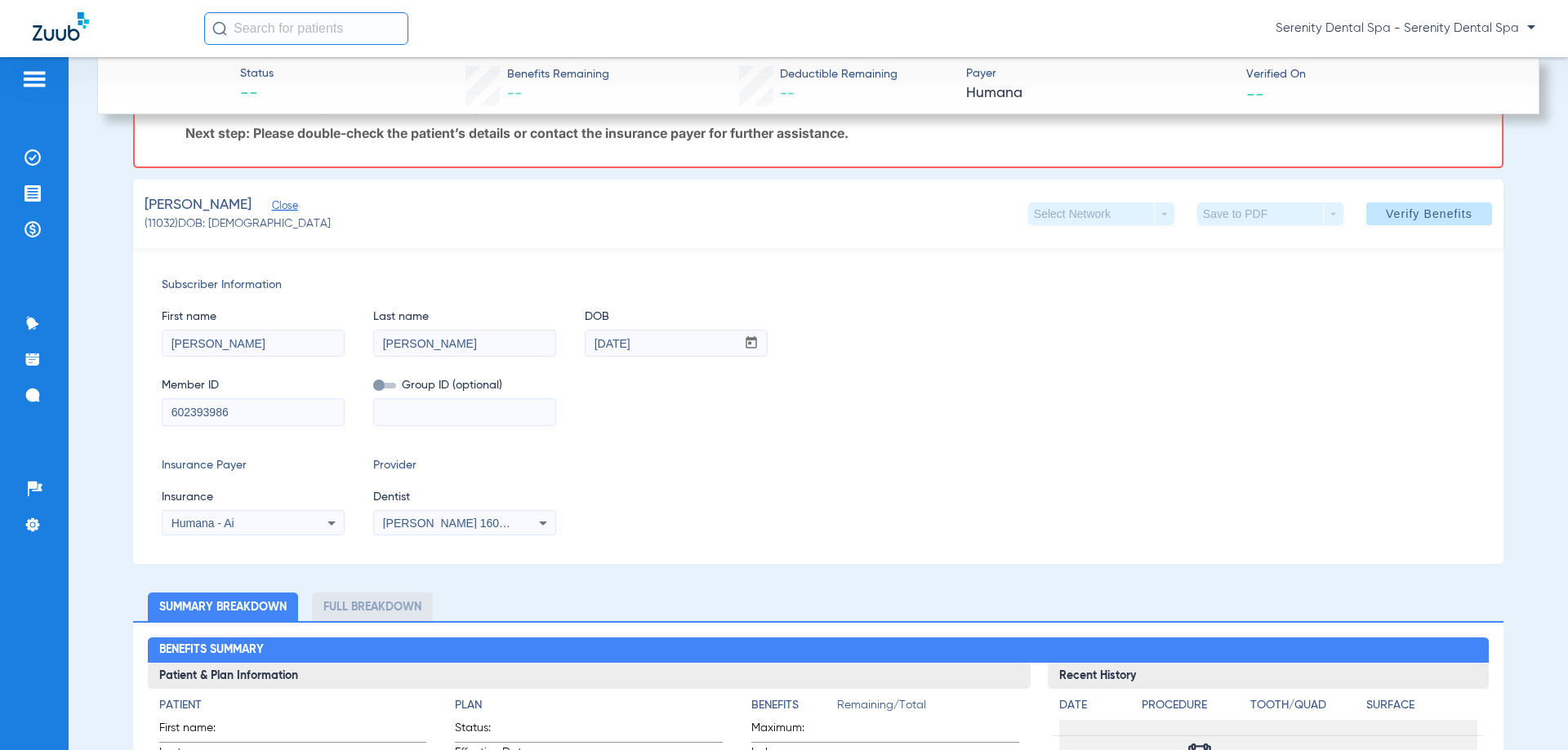
click at [331, 526] on icon at bounding box center [331, 523] width 19 height 19
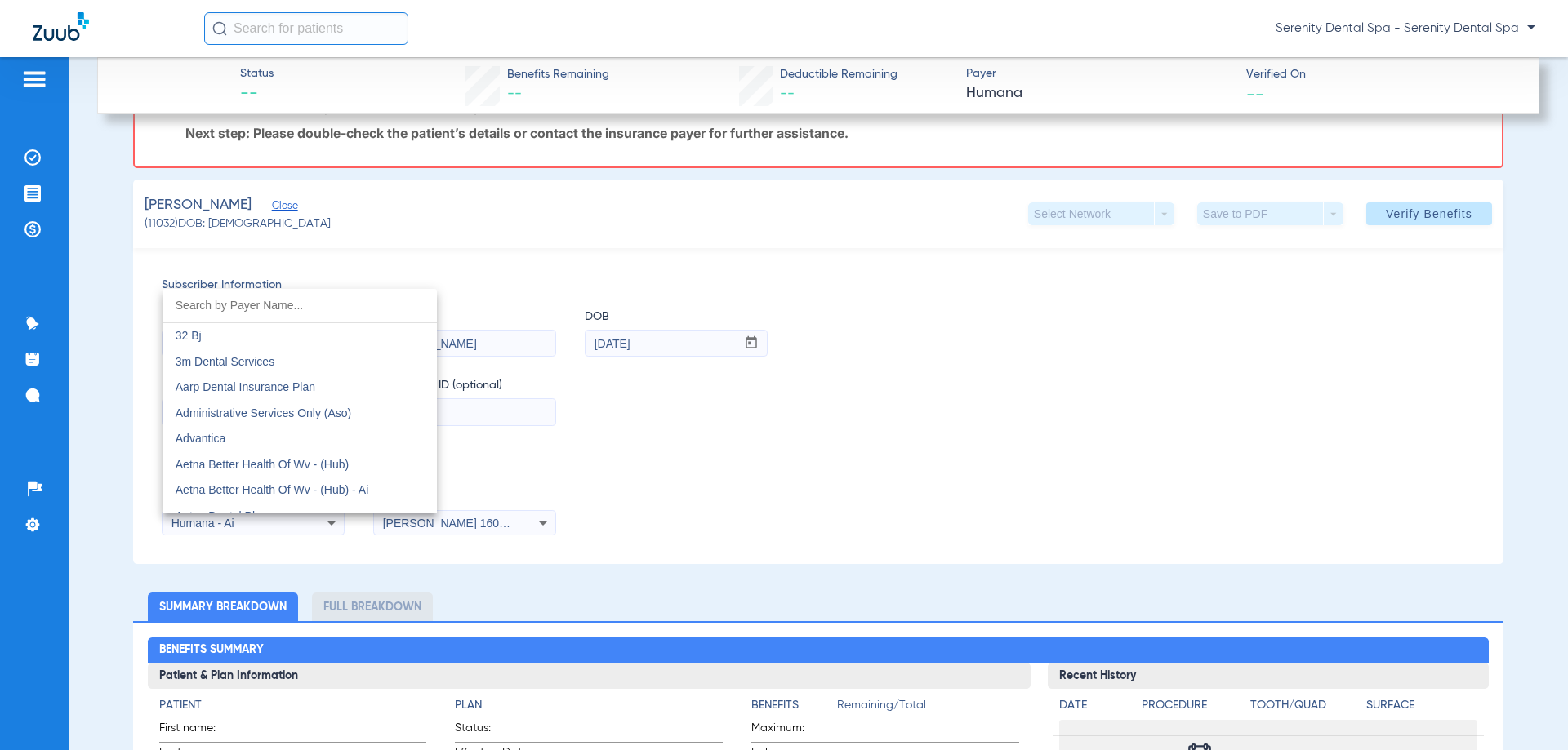
scroll to position [5880, 0]
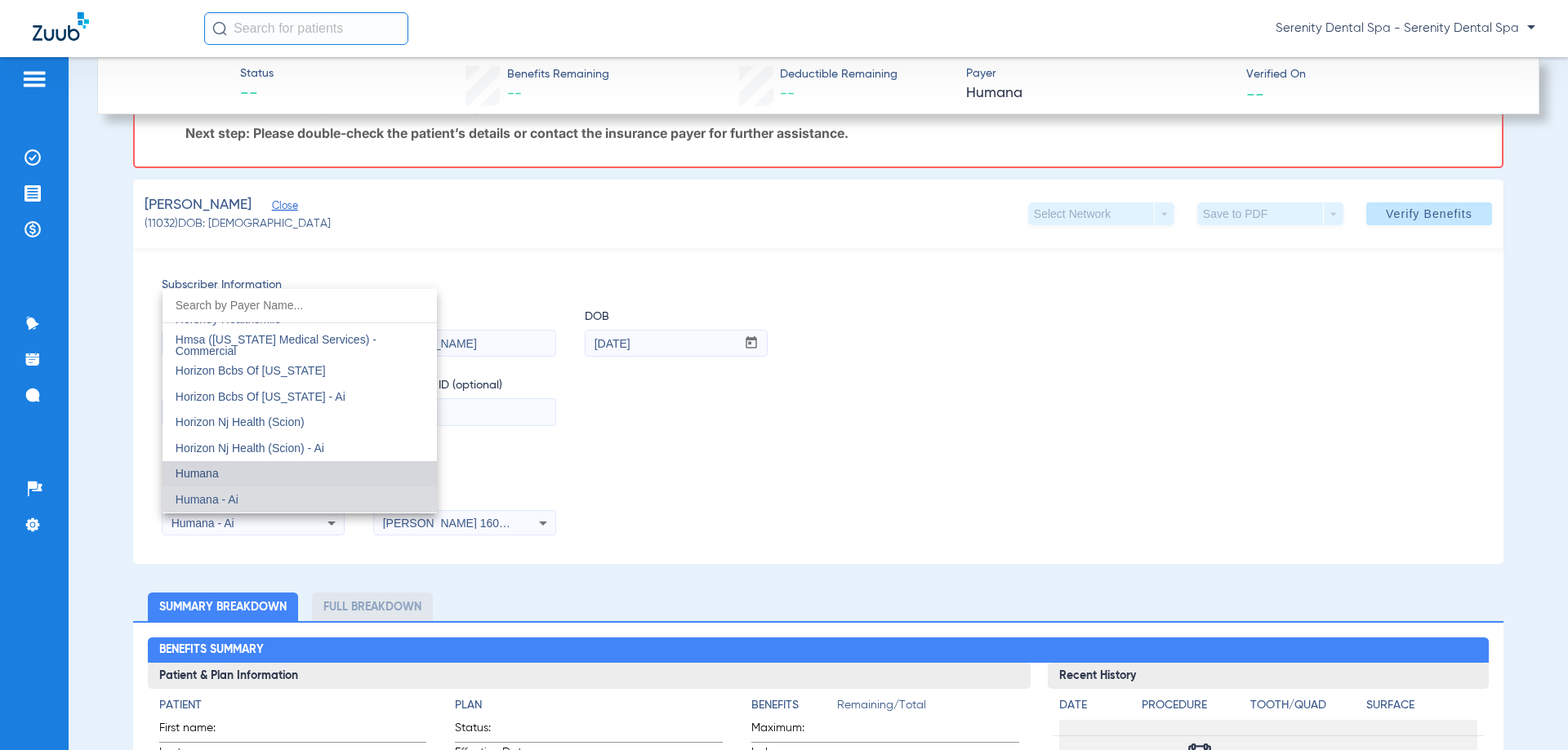
click at [307, 466] on mat-option "Humana" at bounding box center [300, 474] width 274 height 26
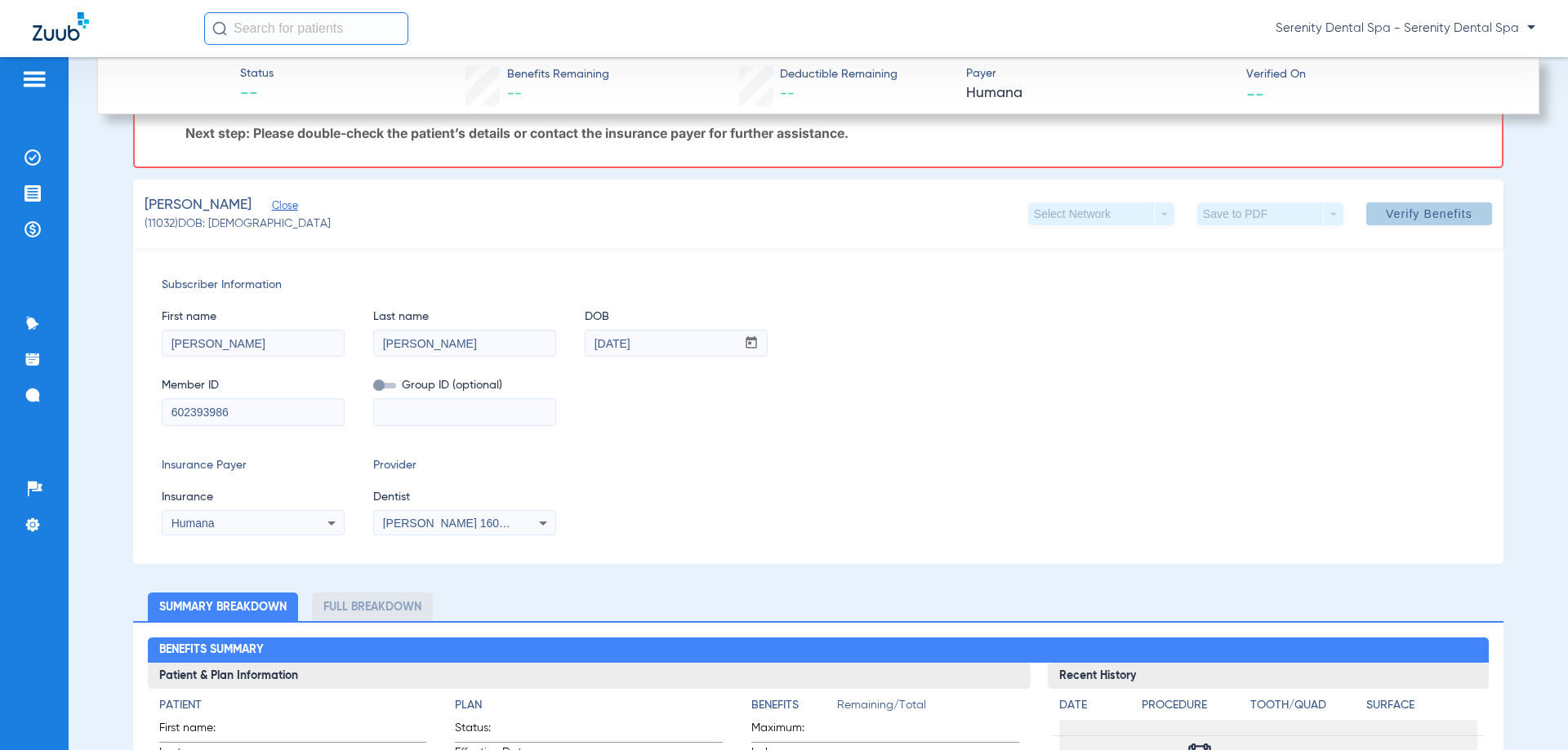
click at [1408, 197] on span at bounding box center [1428, 214] width 125 height 39
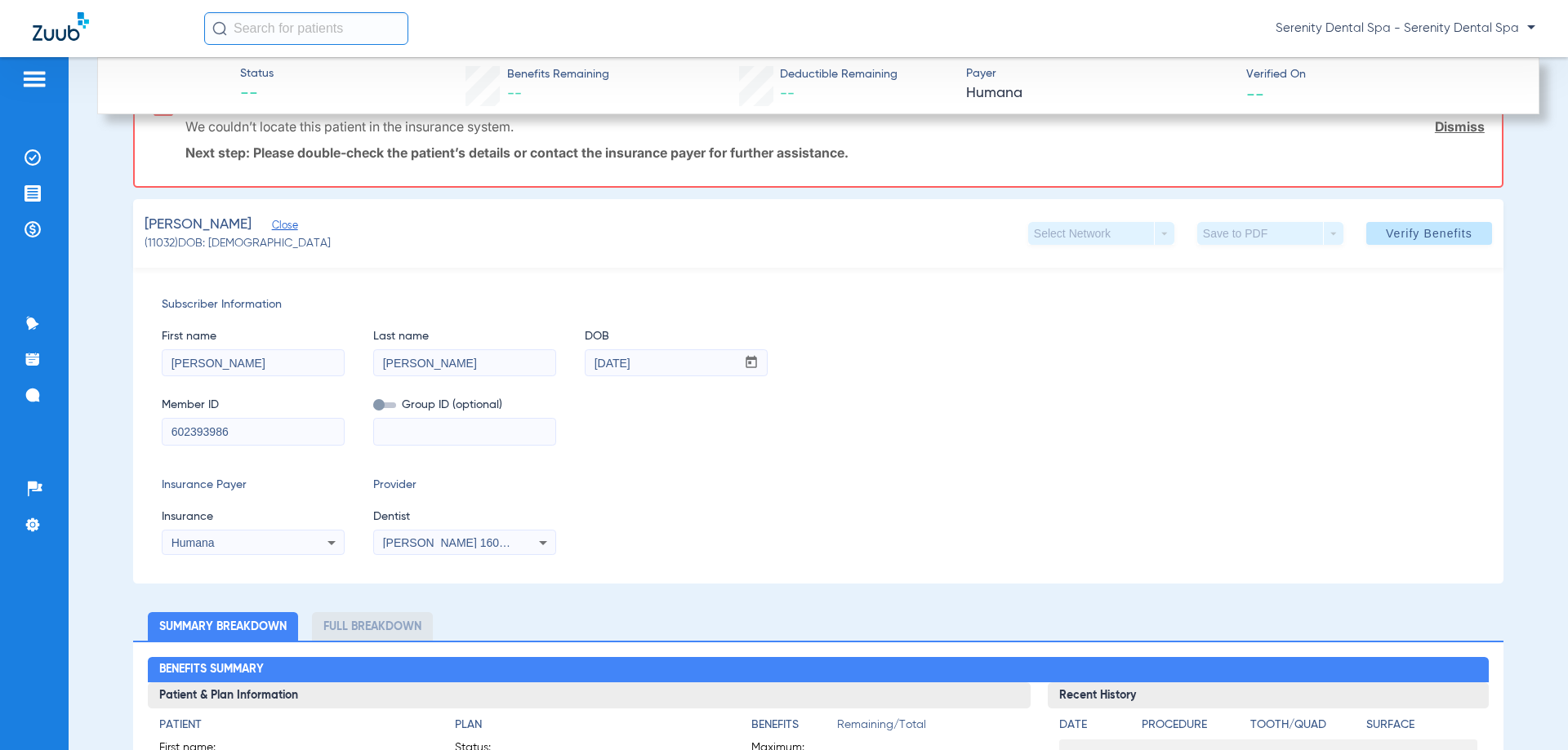
scroll to position [327, 0]
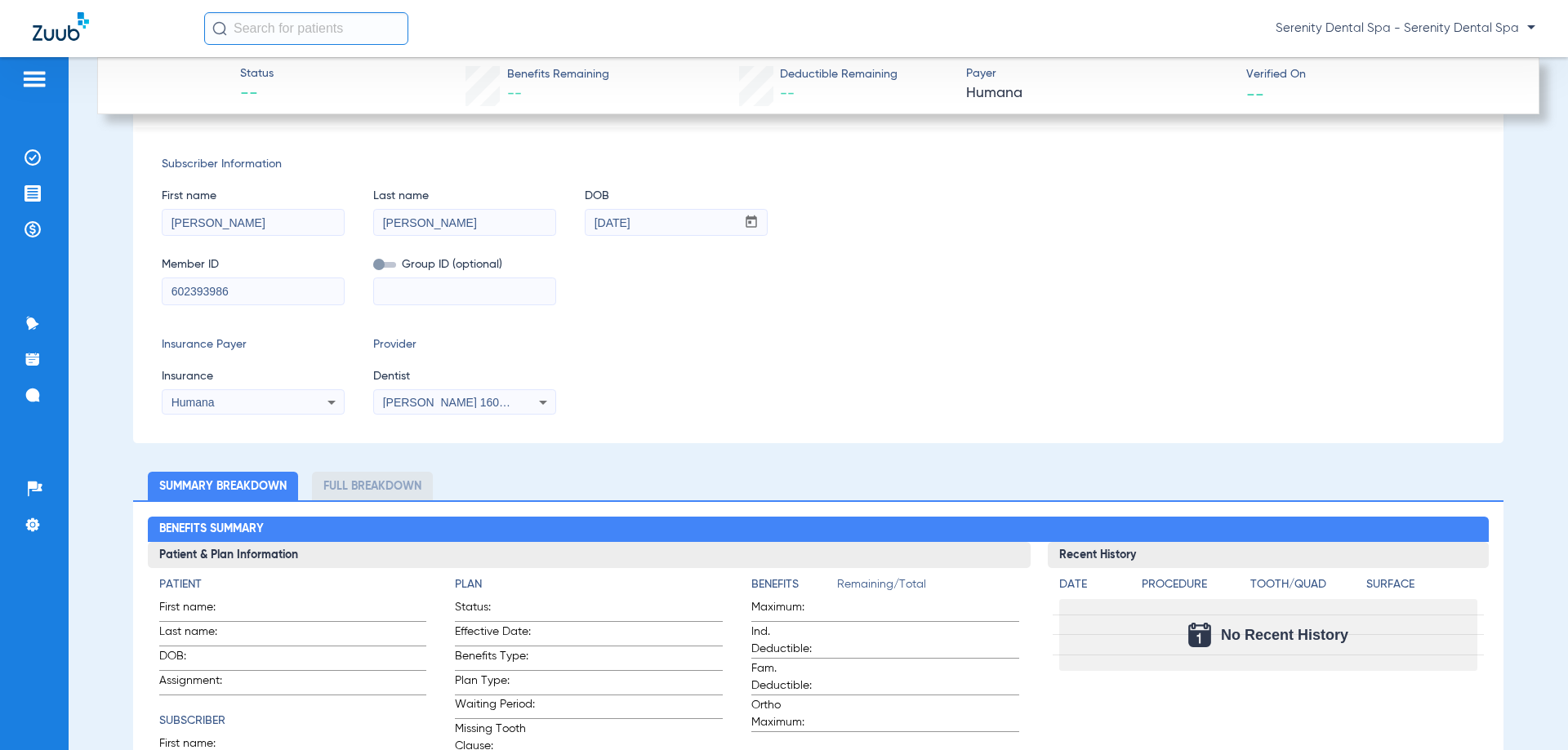
click at [322, 404] on icon at bounding box center [331, 402] width 19 height 19
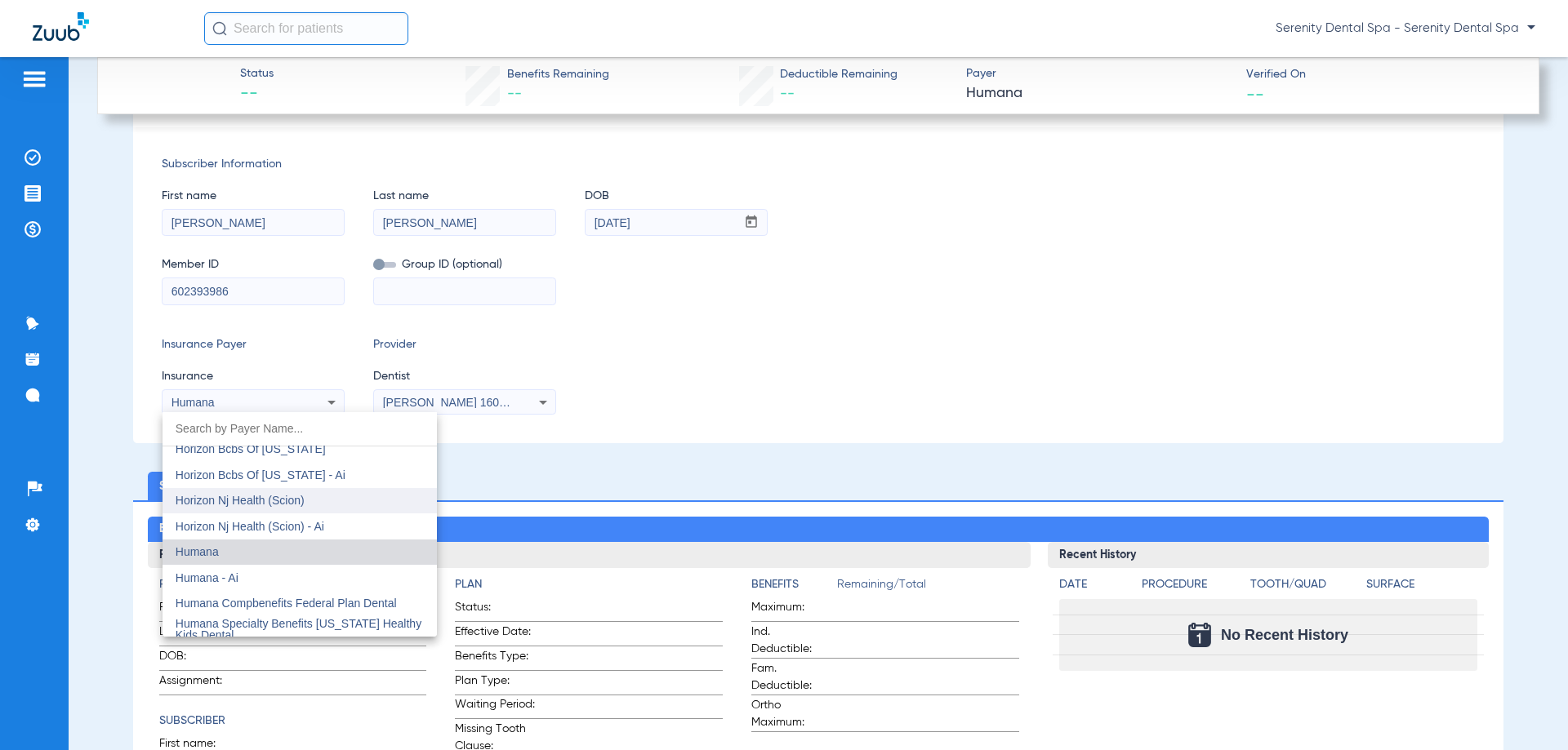
scroll to position [6018, 0]
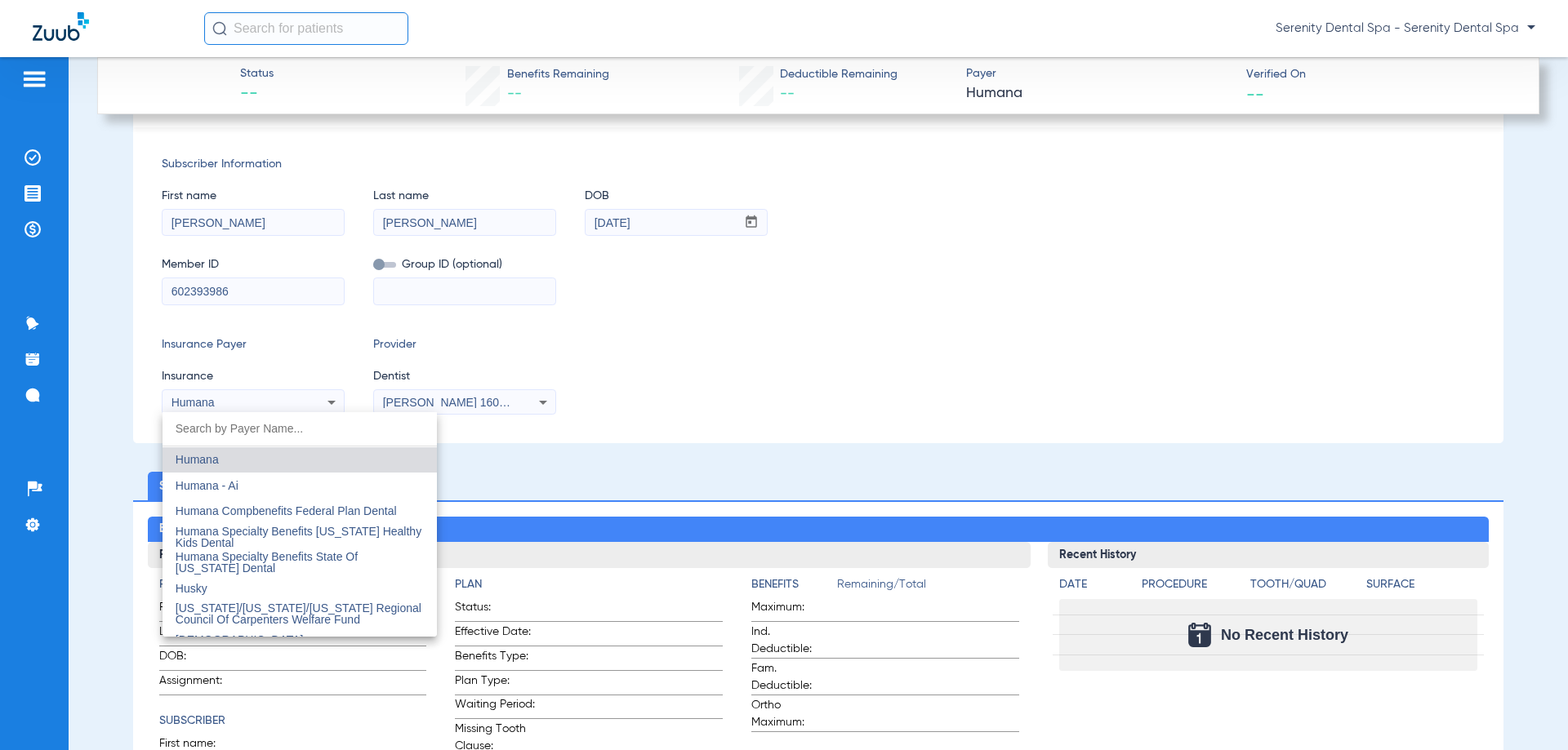
click at [883, 349] on div at bounding box center [784, 375] width 1568 height 750
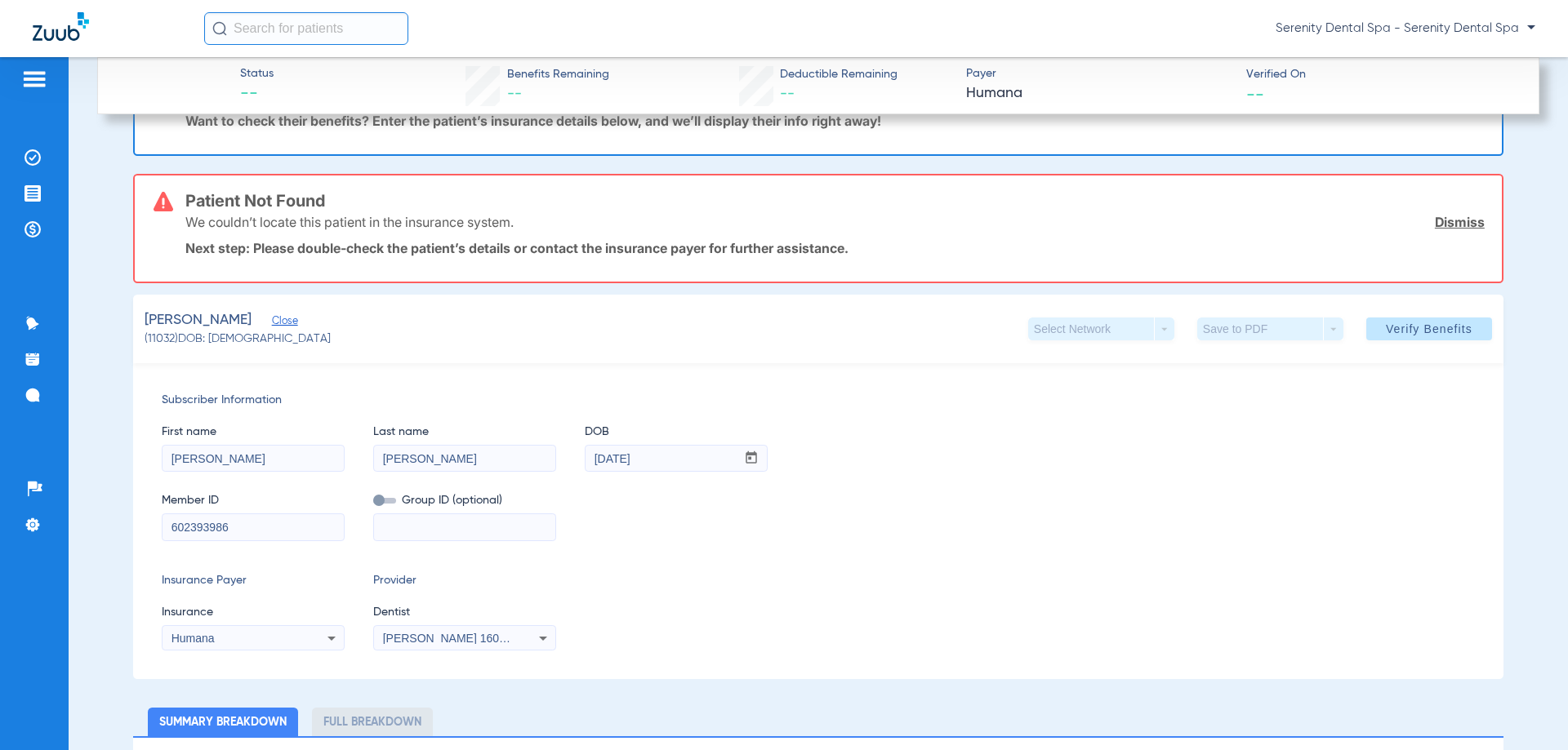
scroll to position [81, 0]
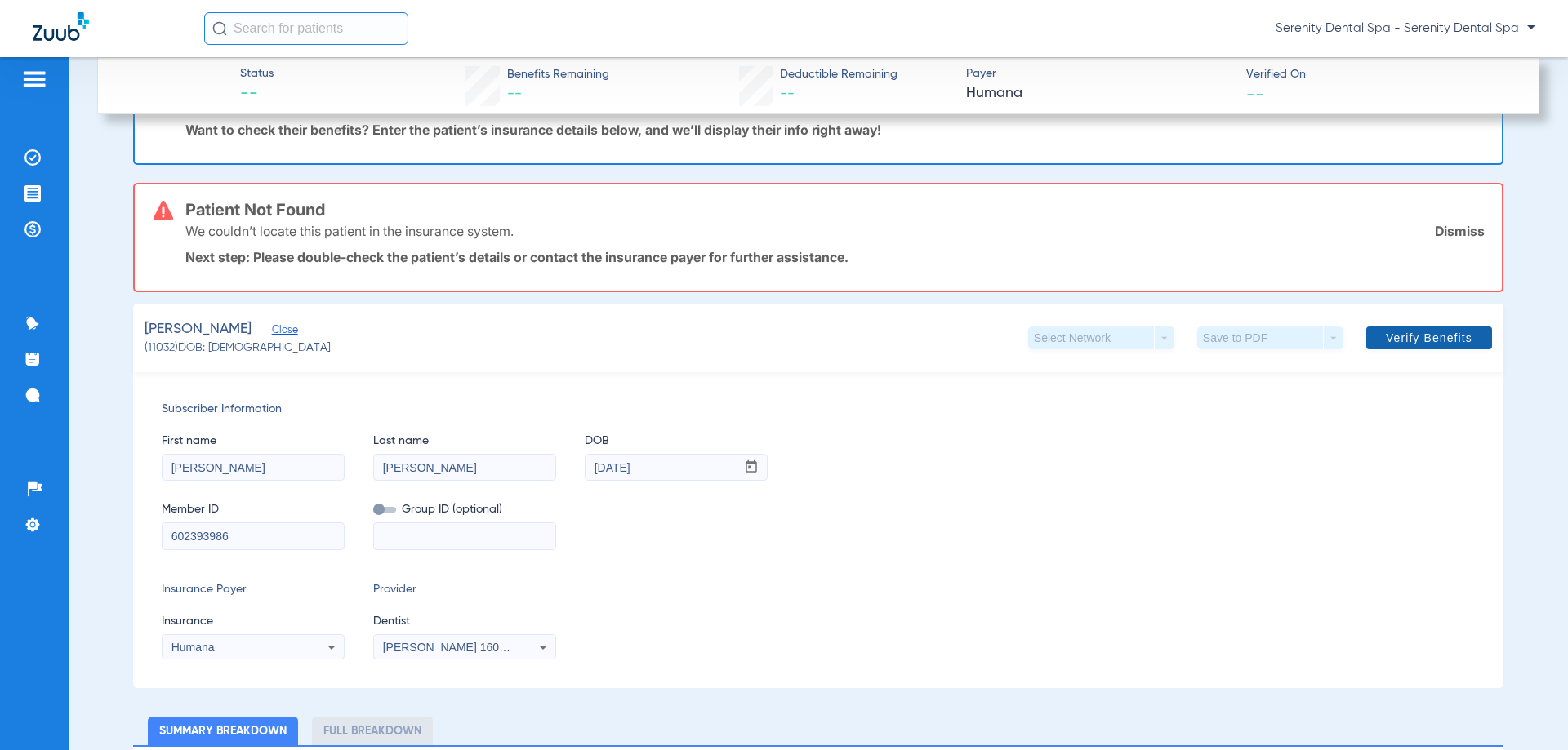
click at [1415, 337] on span "Verify Benefits" at bounding box center [1429, 338] width 86 height 13
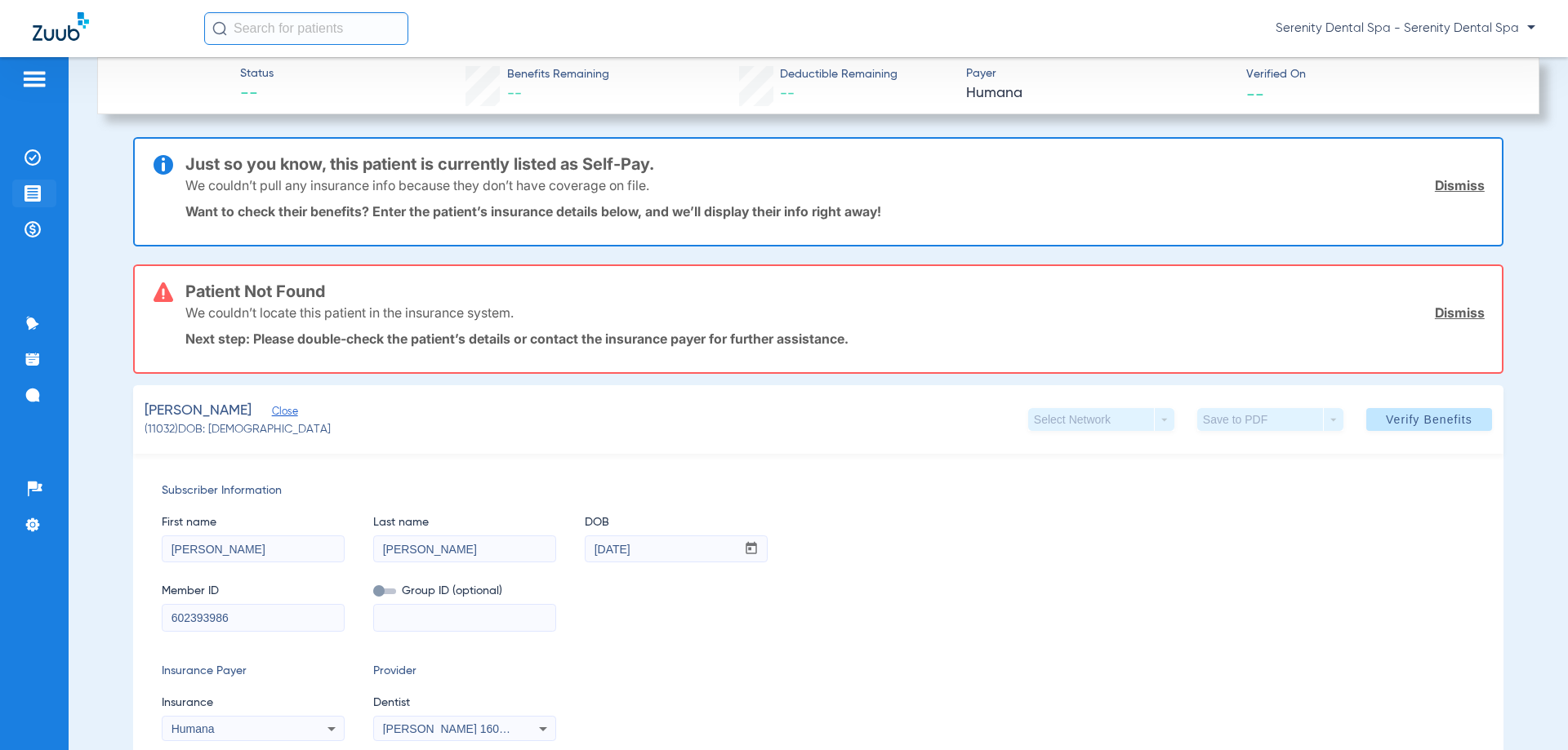
click at [20, 193] on li "Treatment Acceptance" at bounding box center [34, 193] width 44 height 28
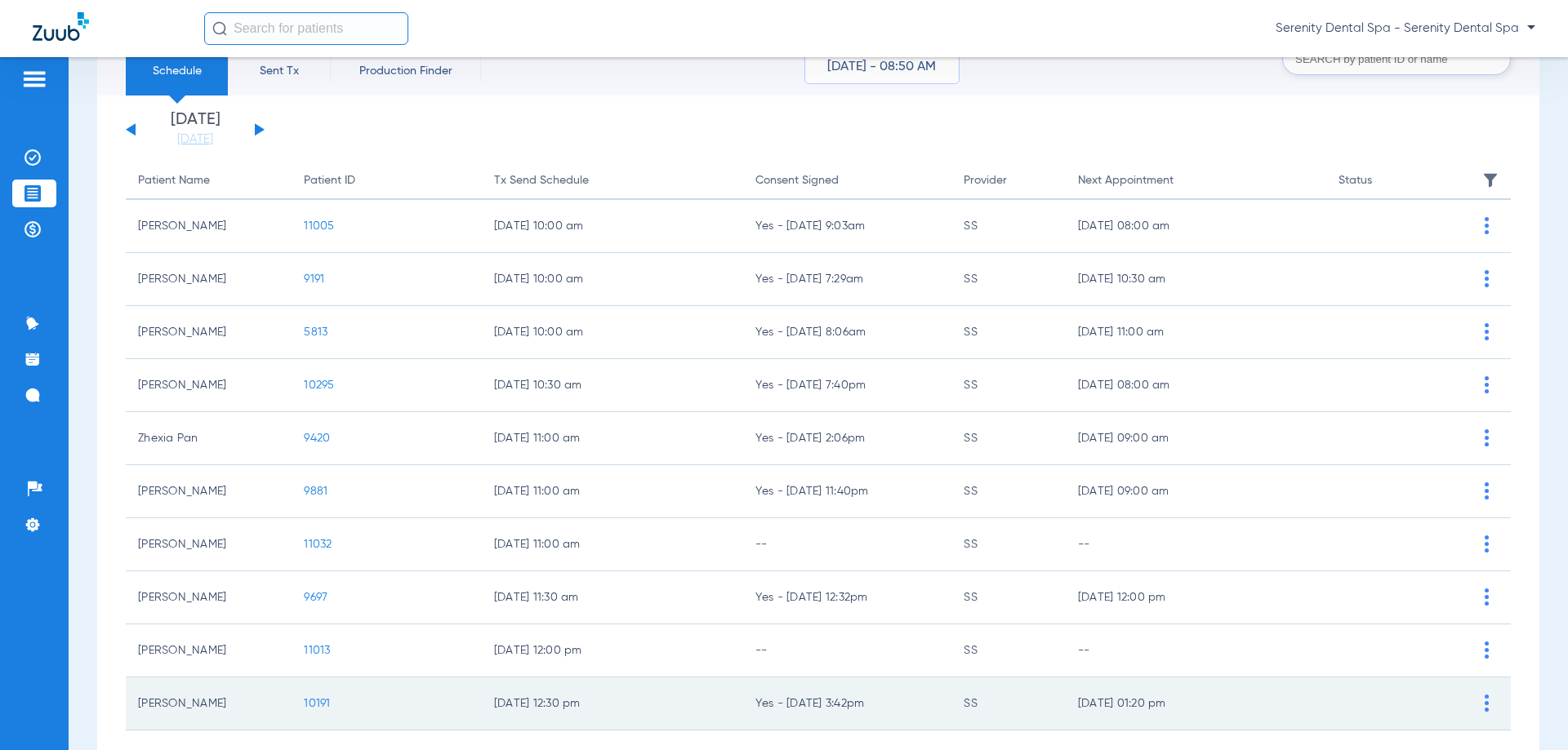
scroll to position [163, 0]
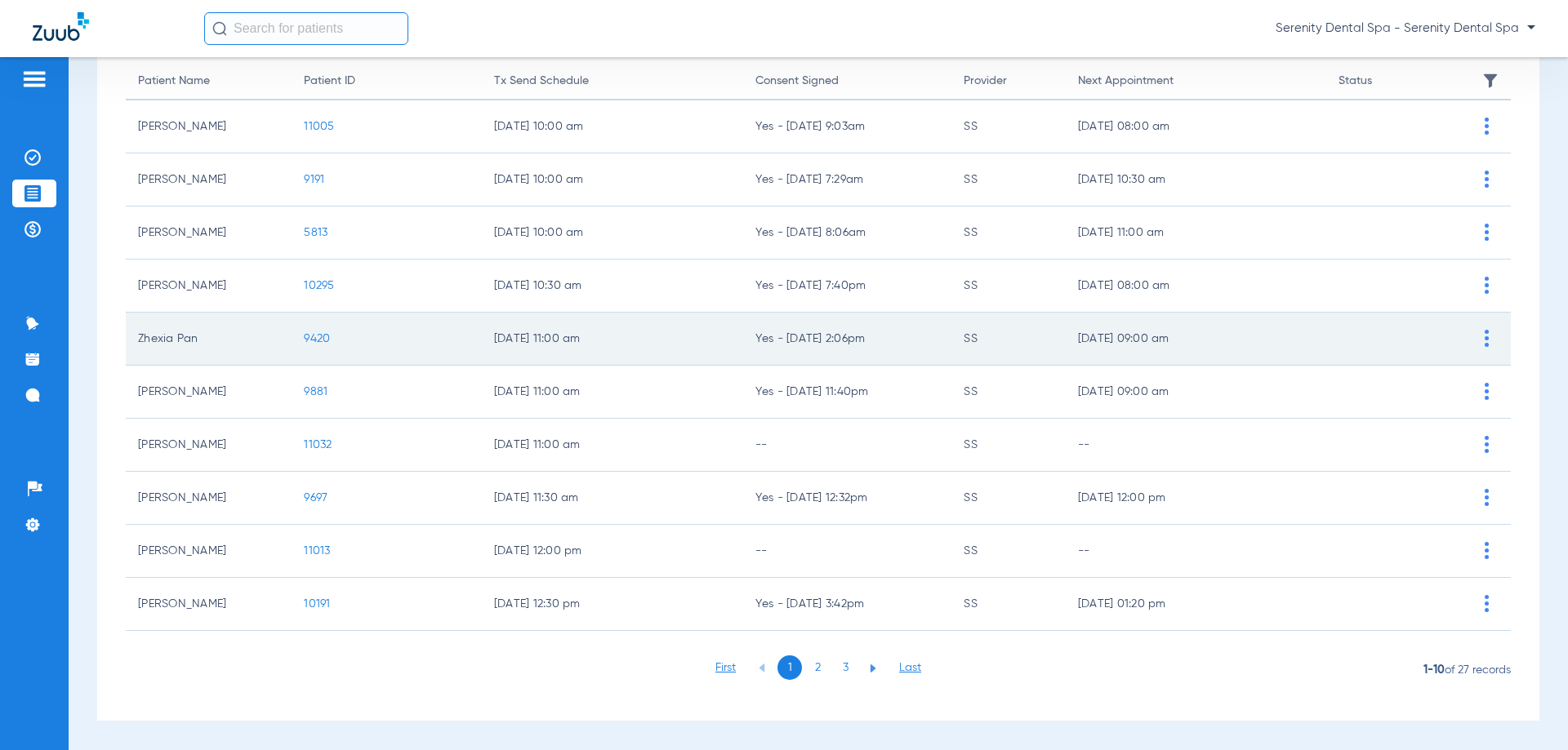
click at [319, 342] on span "9420" at bounding box center [316, 339] width 26 height 11
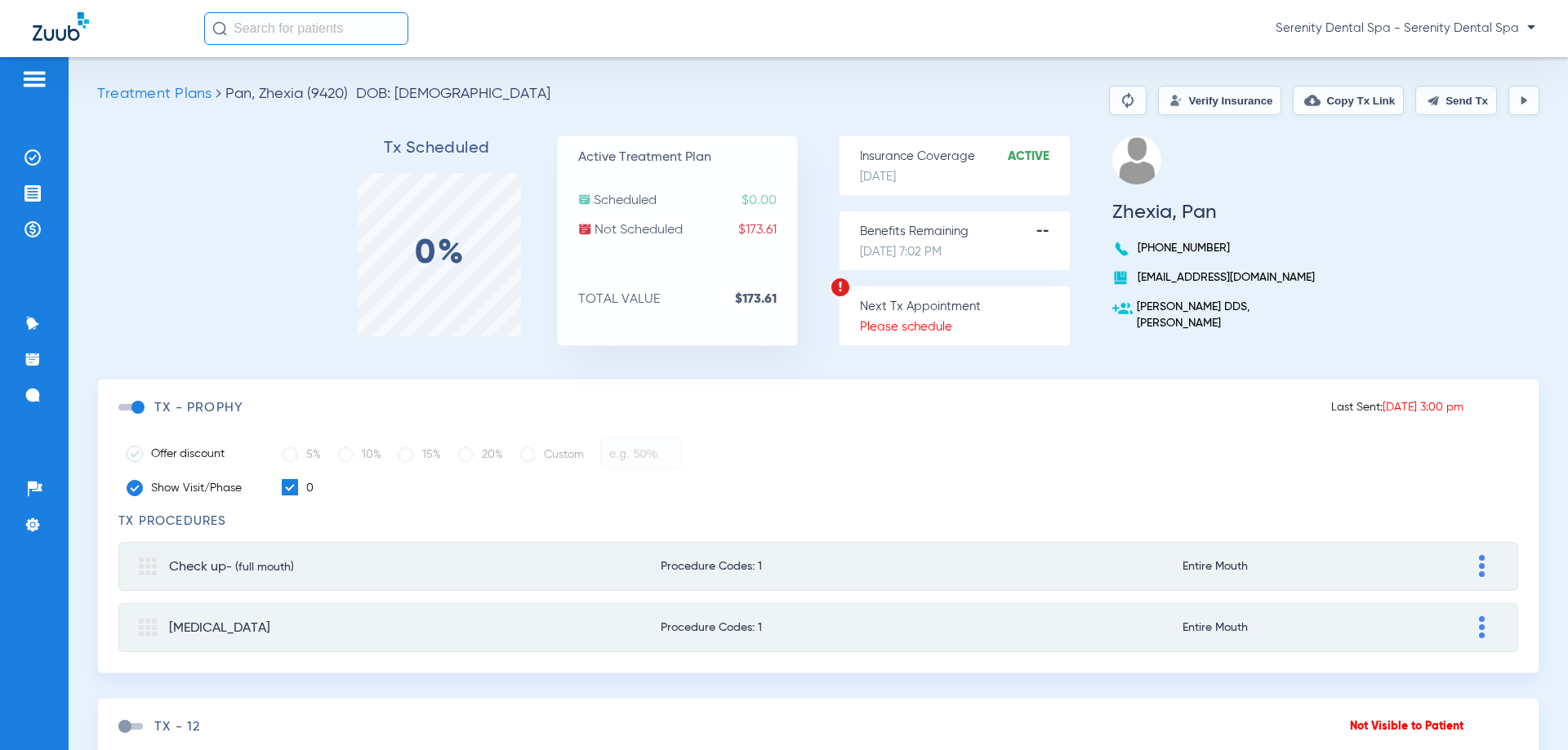
click at [1427, 108] on button "Send Tx" at bounding box center [1455, 101] width 81 height 30
